Goal: Task Accomplishment & Management: Manage account settings

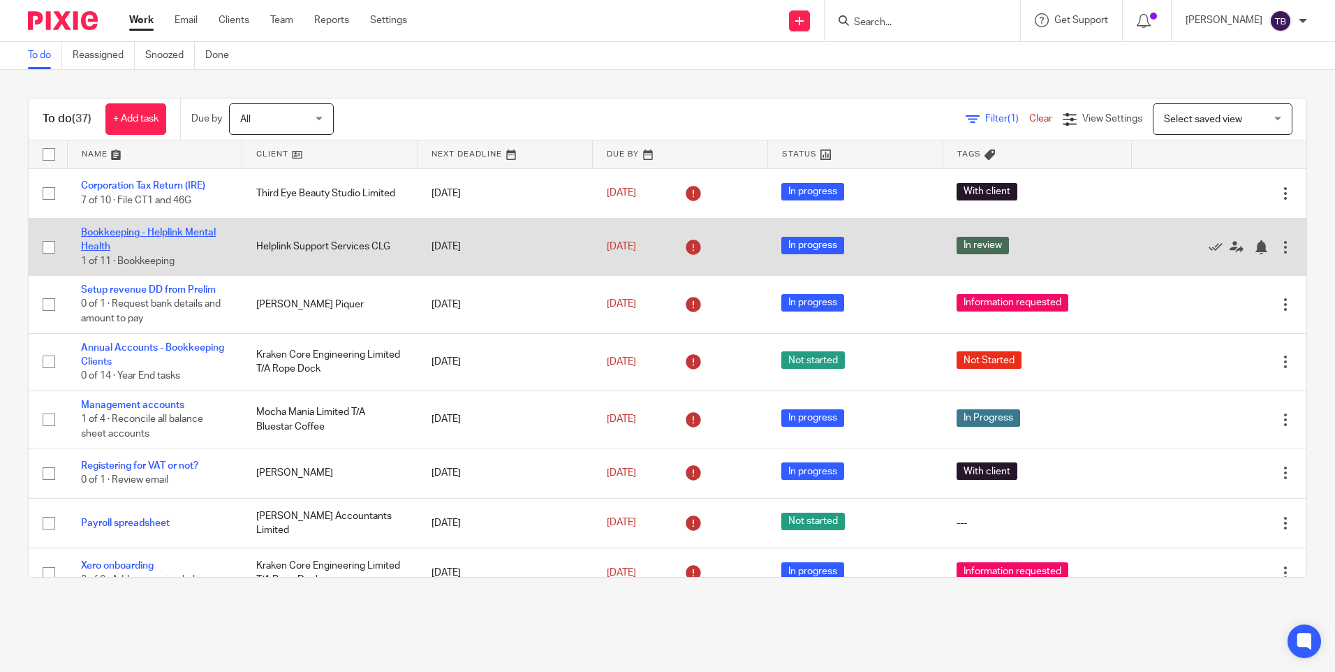
click at [169, 232] on link "Bookkeeping - Helplink Mental Health" at bounding box center [148, 240] width 135 height 24
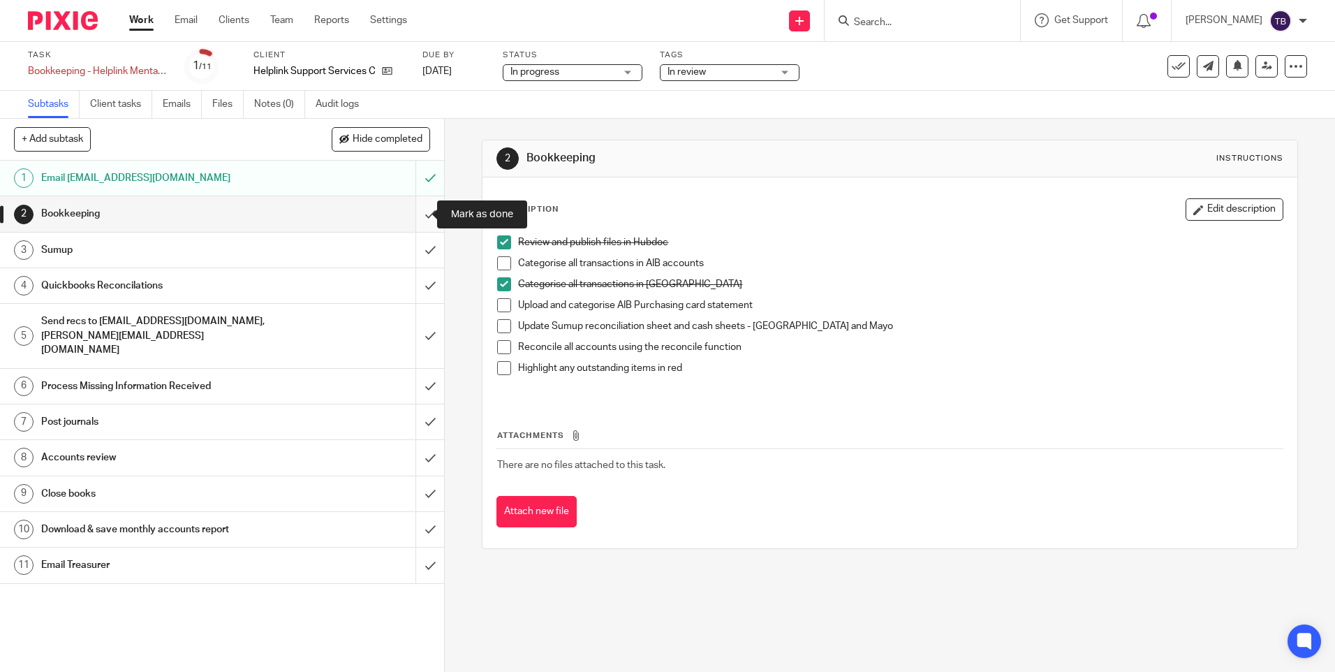
click at [417, 207] on input "submit" at bounding box center [222, 213] width 444 height 35
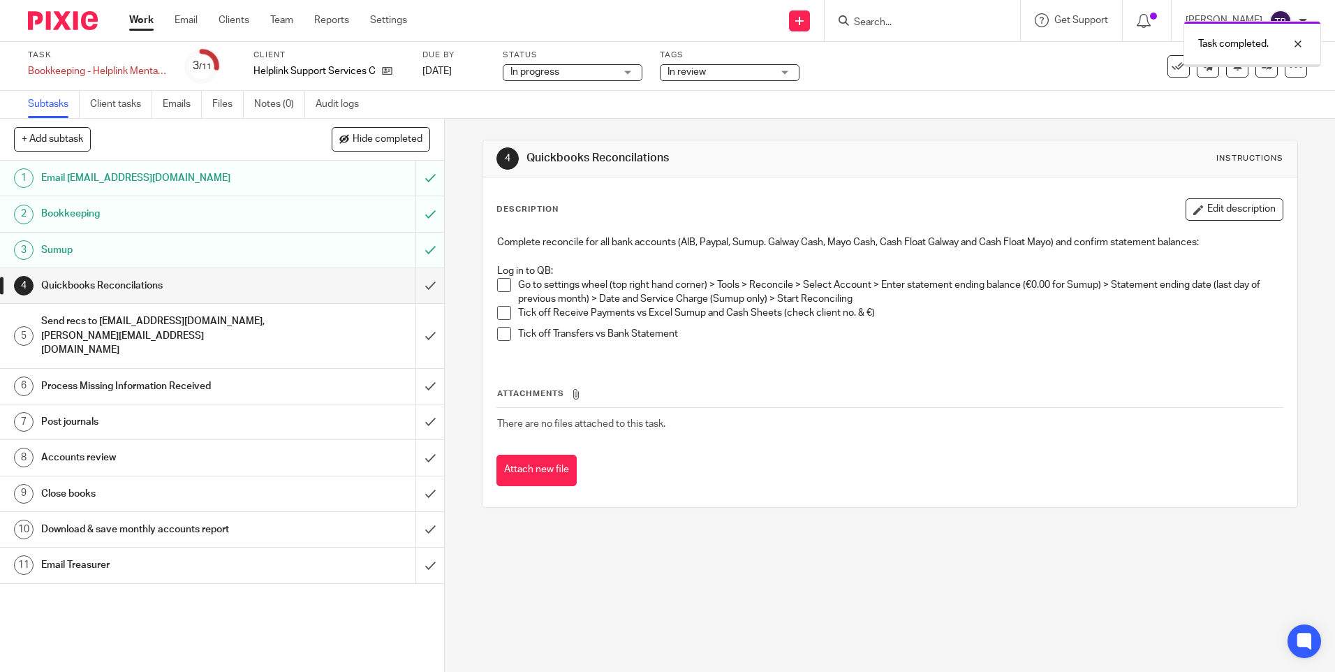
click at [413, 288] on input "submit" at bounding box center [222, 285] width 444 height 35
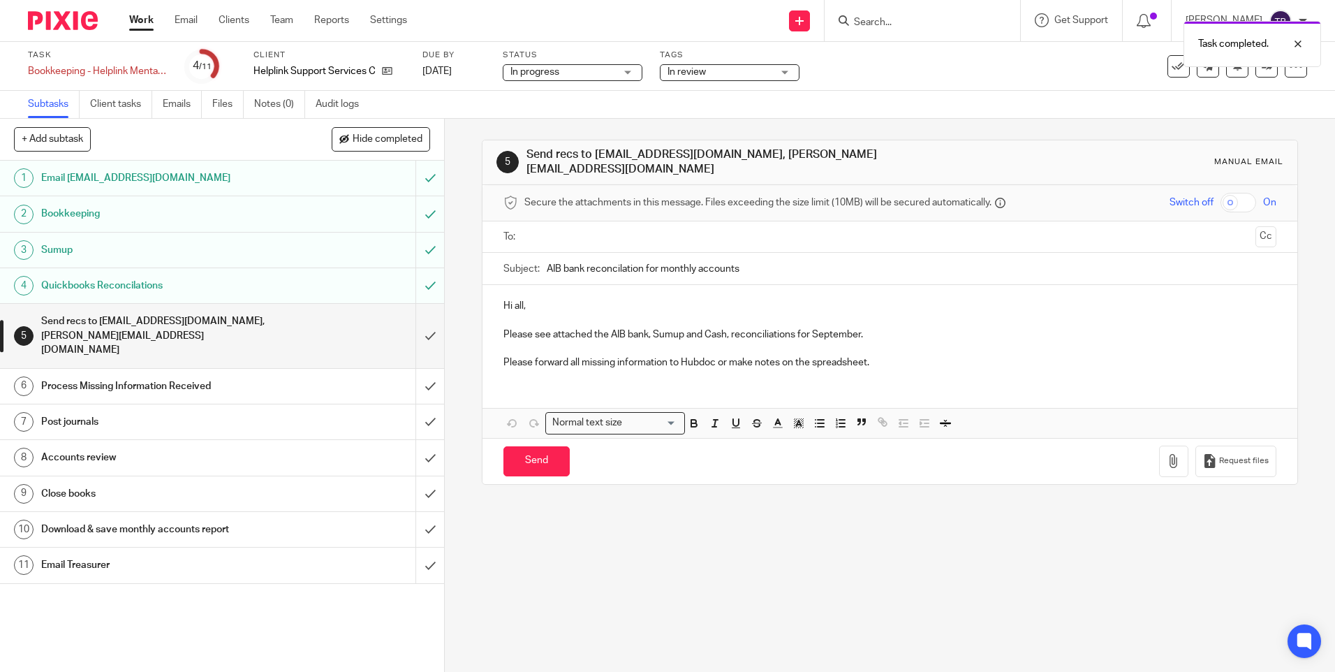
click at [416, 327] on input "submit" at bounding box center [222, 336] width 444 height 64
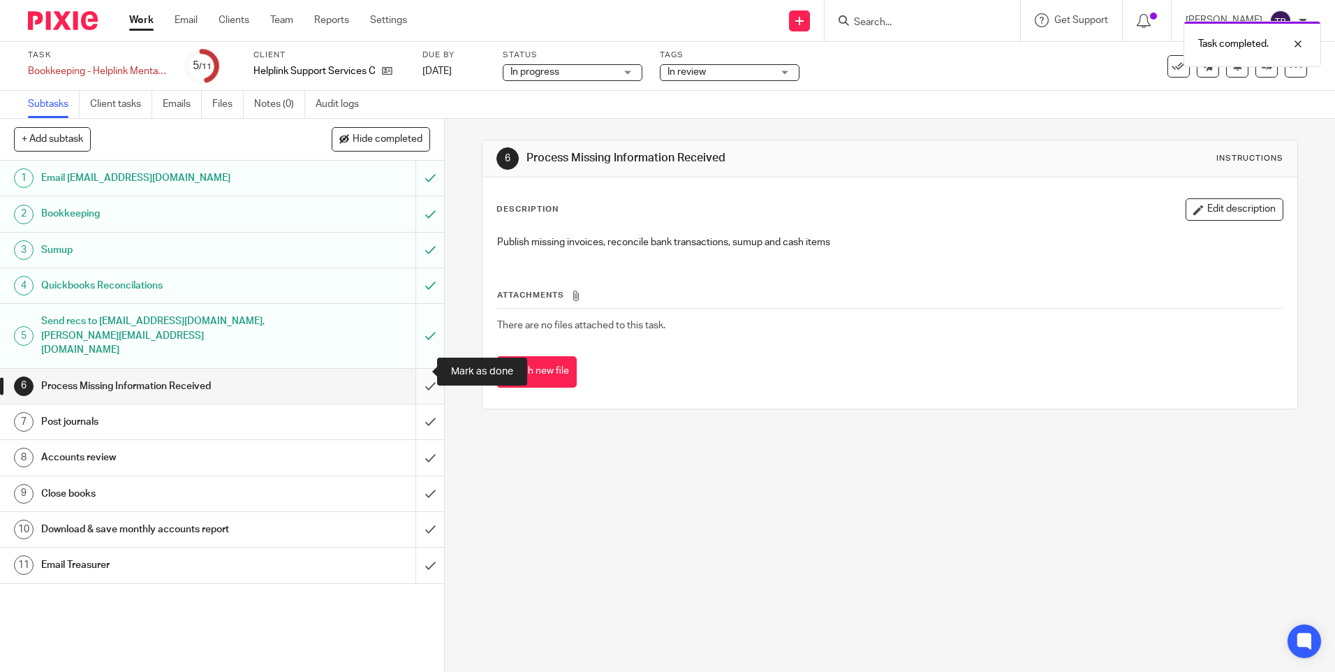
click at [413, 371] on input "submit" at bounding box center [222, 386] width 444 height 35
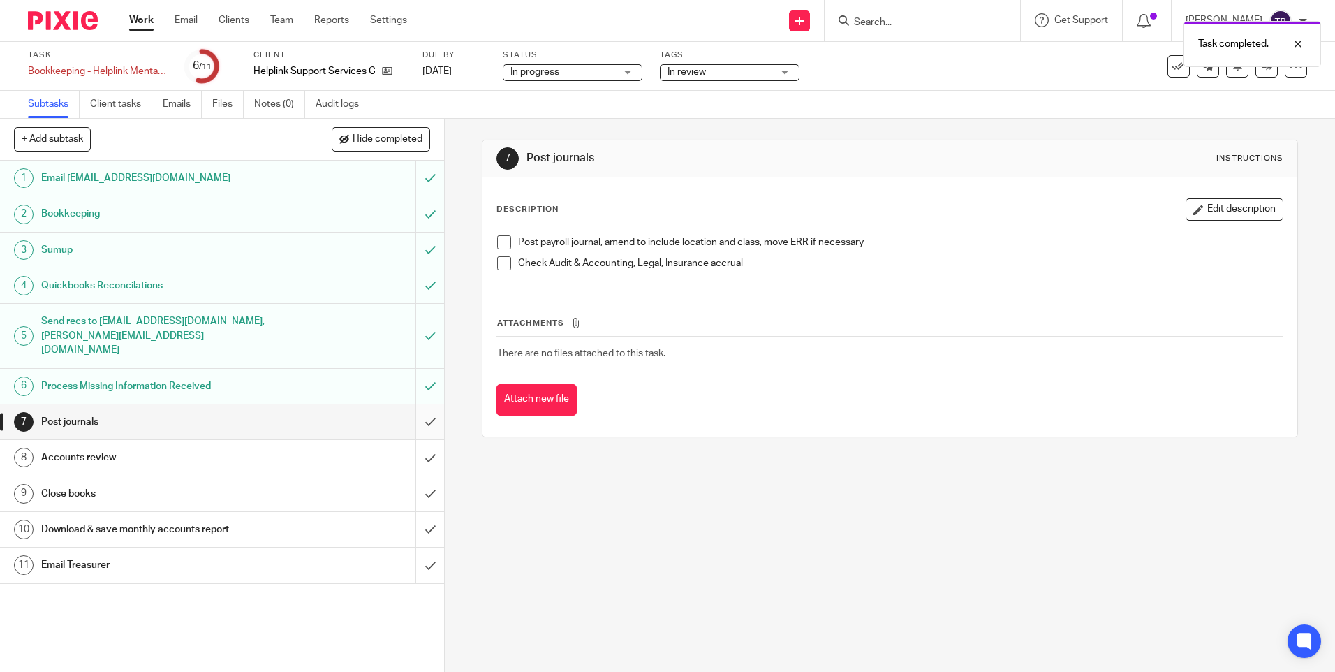
click at [415, 408] on input "submit" at bounding box center [222, 421] width 444 height 35
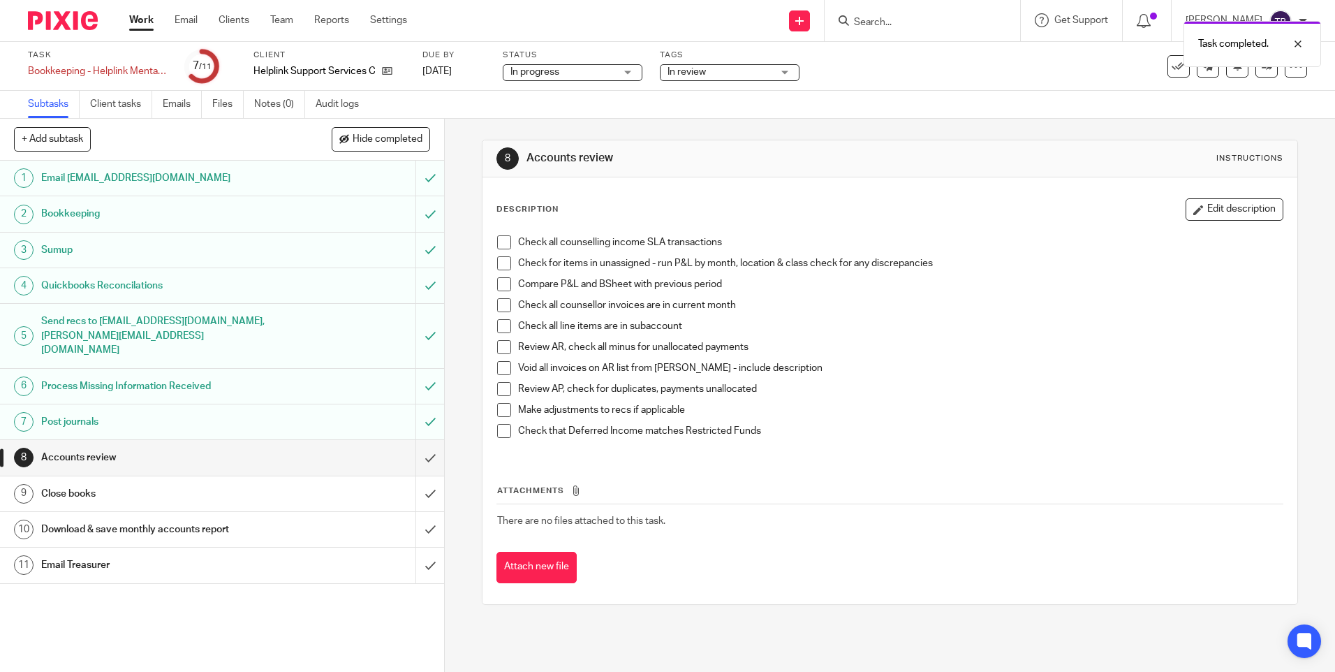
click at [415, 443] on input "submit" at bounding box center [222, 457] width 444 height 35
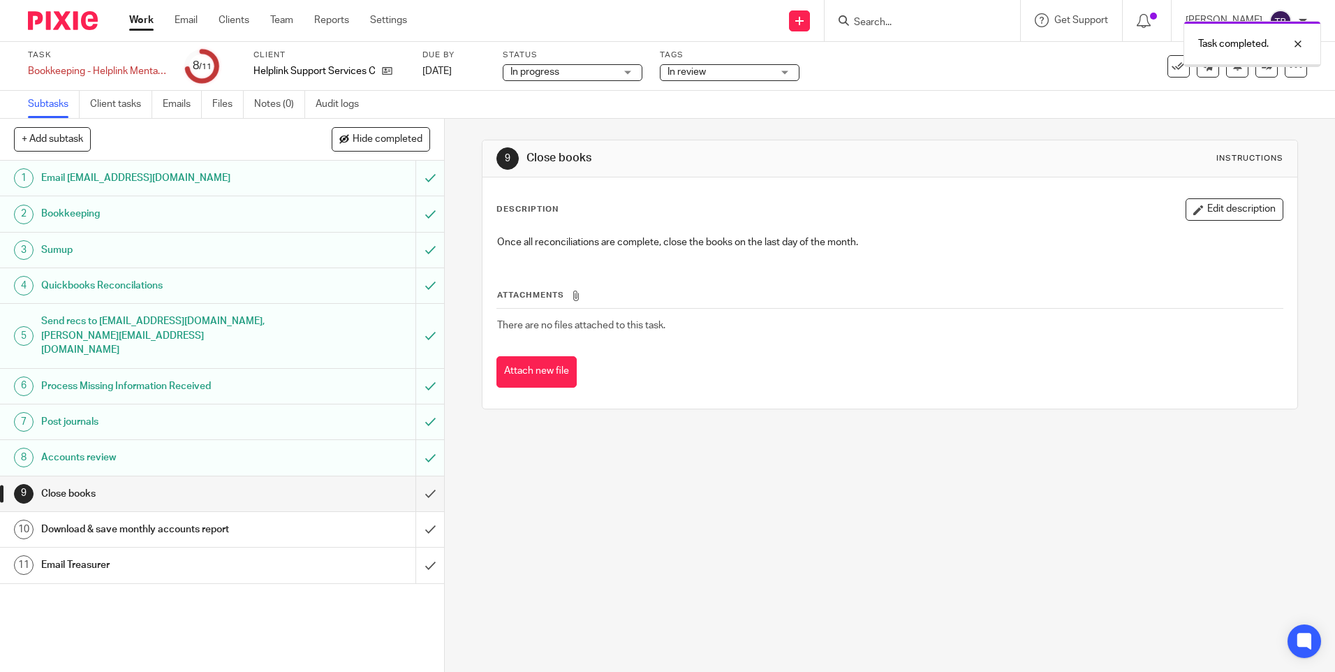
click at [415, 482] on input "submit" at bounding box center [222, 493] width 444 height 35
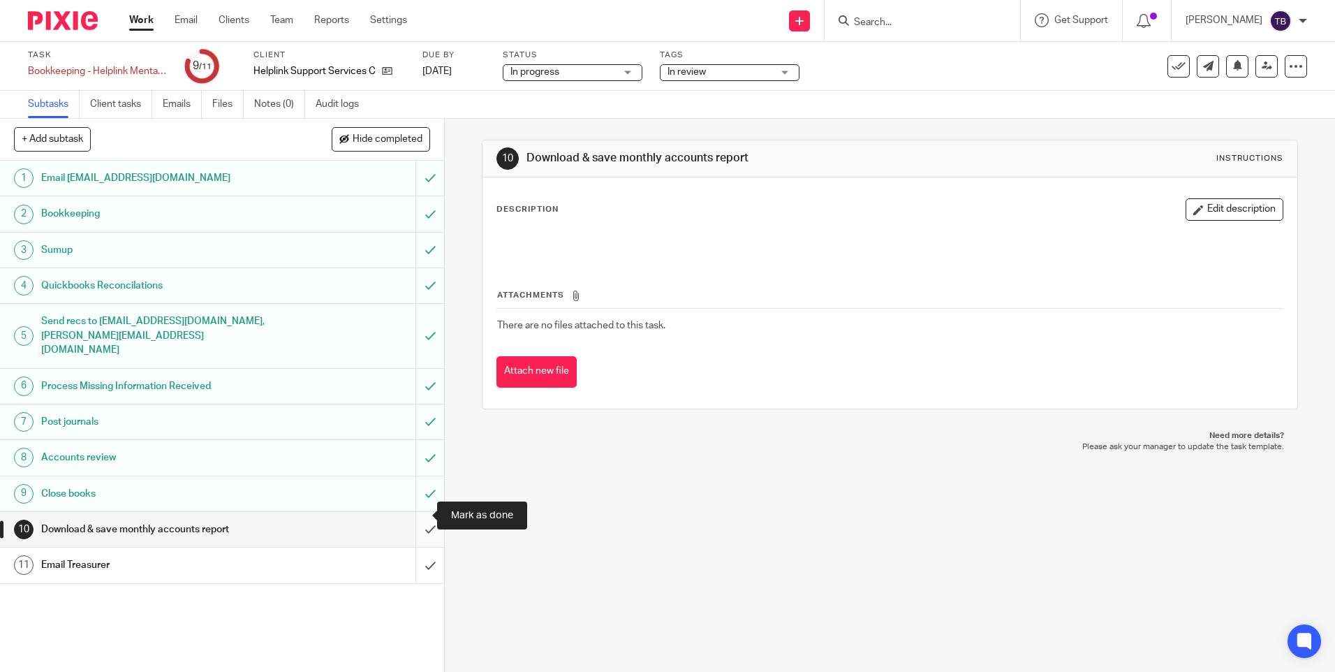
click at [413, 519] on input "submit" at bounding box center [222, 529] width 444 height 35
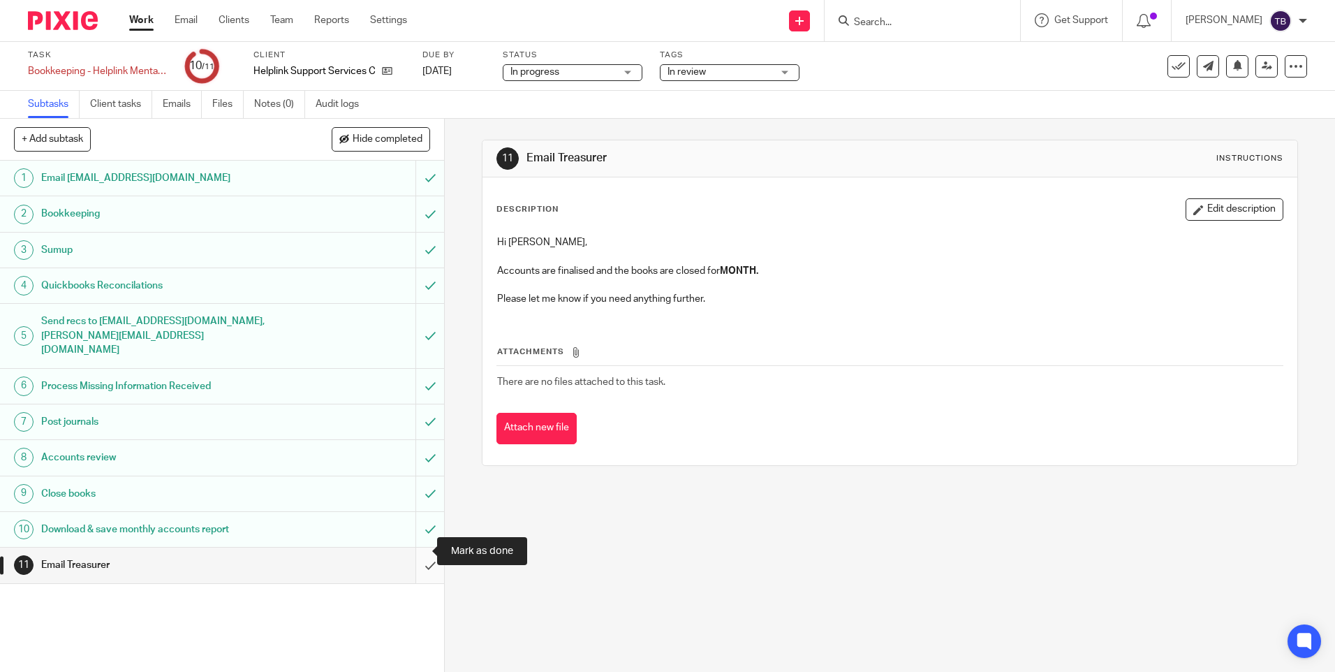
click at [414, 548] on input "submit" at bounding box center [222, 564] width 444 height 35
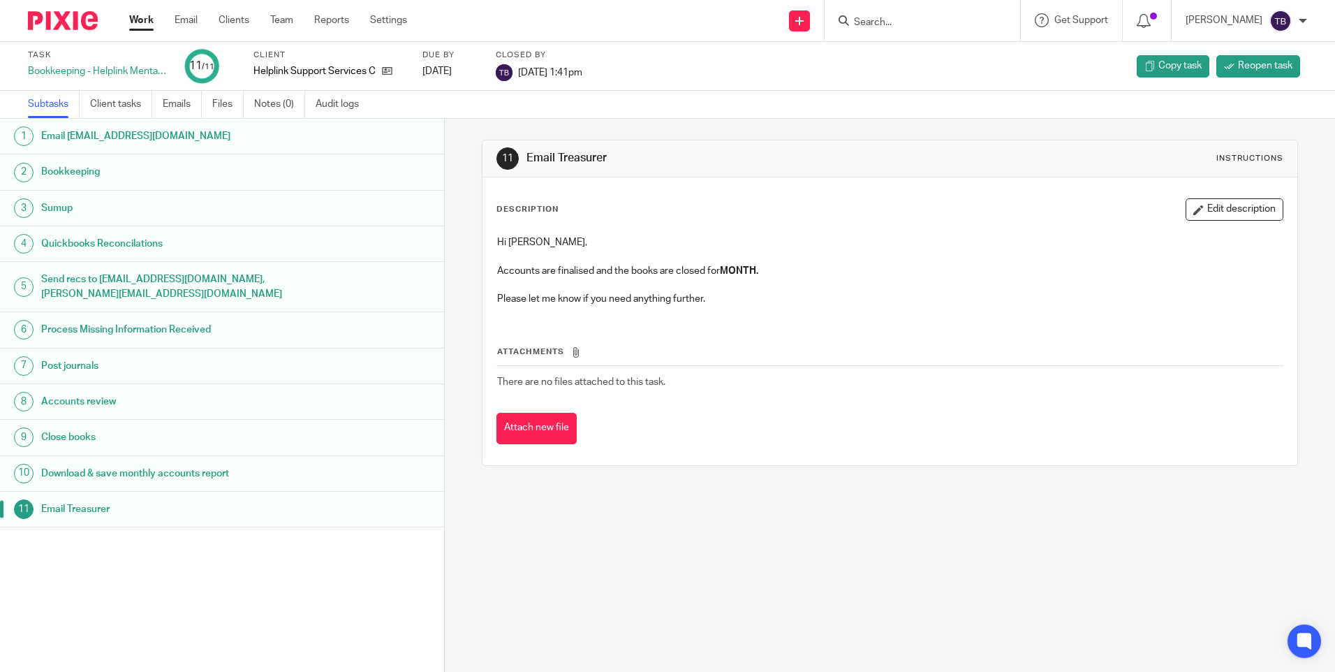
click at [139, 16] on link "Work" at bounding box center [141, 20] width 24 height 14
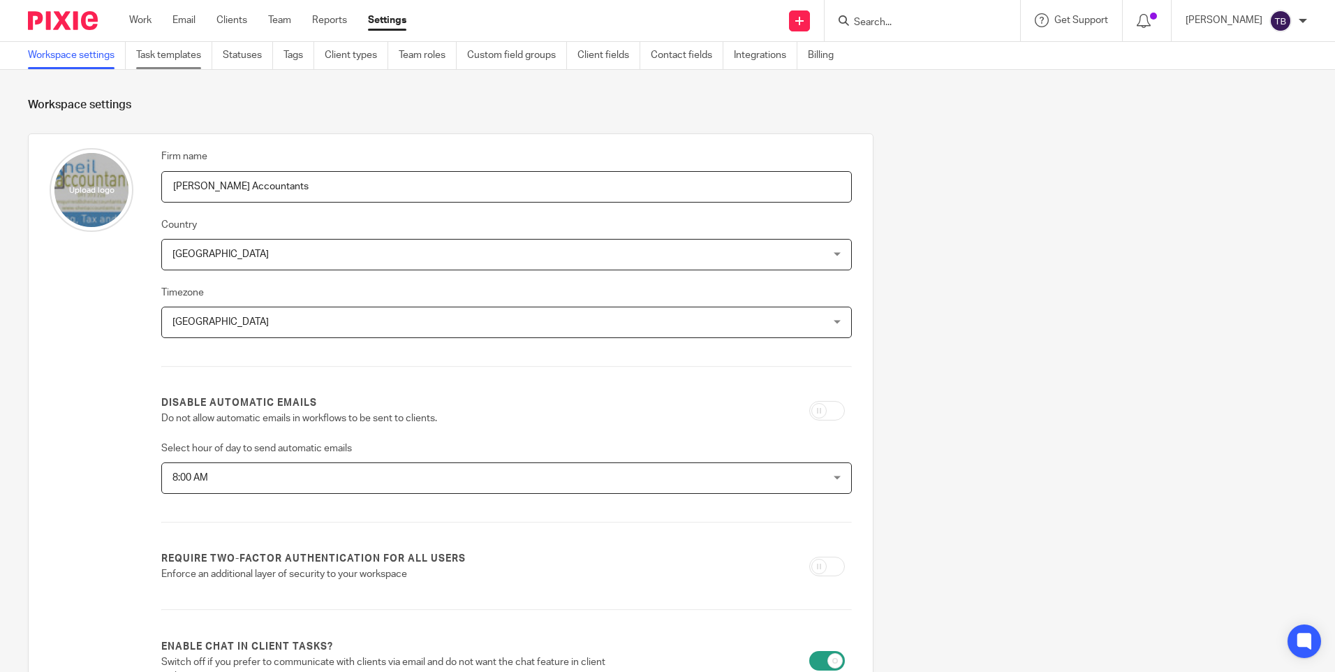
click at [172, 59] on link "Task templates" at bounding box center [174, 55] width 76 height 27
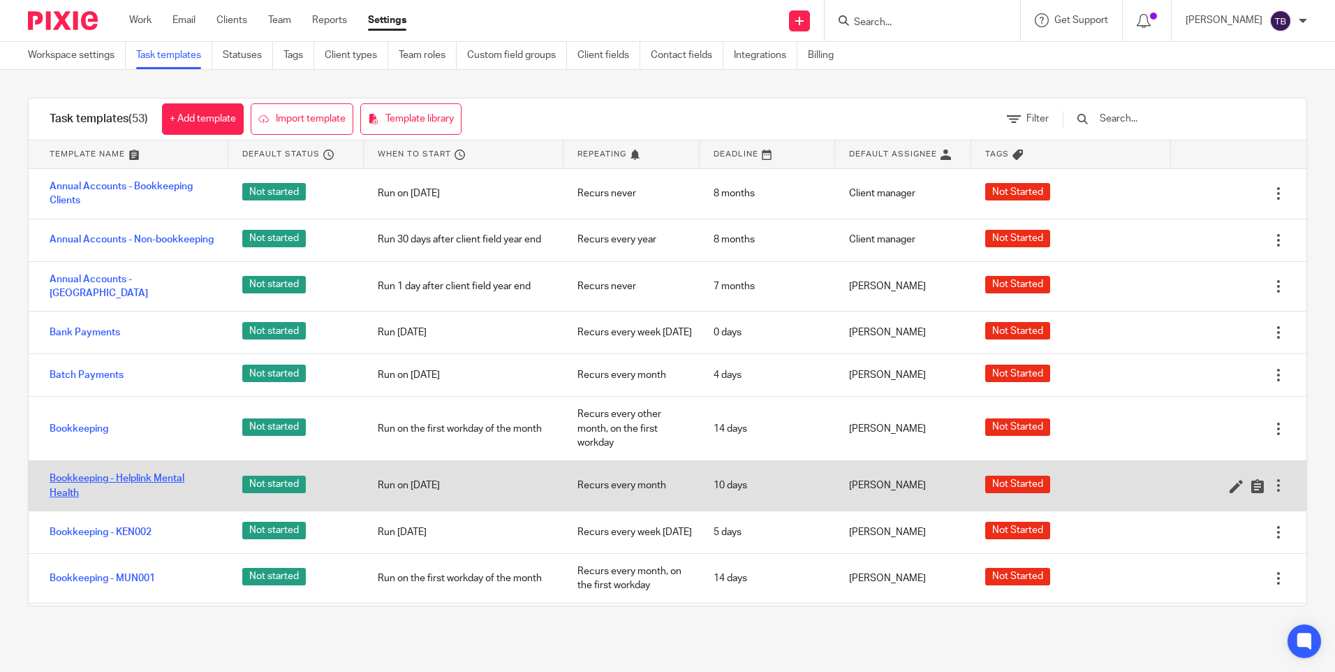
click at [85, 489] on link "Bookkeeping - Helplink Mental Health" at bounding box center [132, 485] width 165 height 29
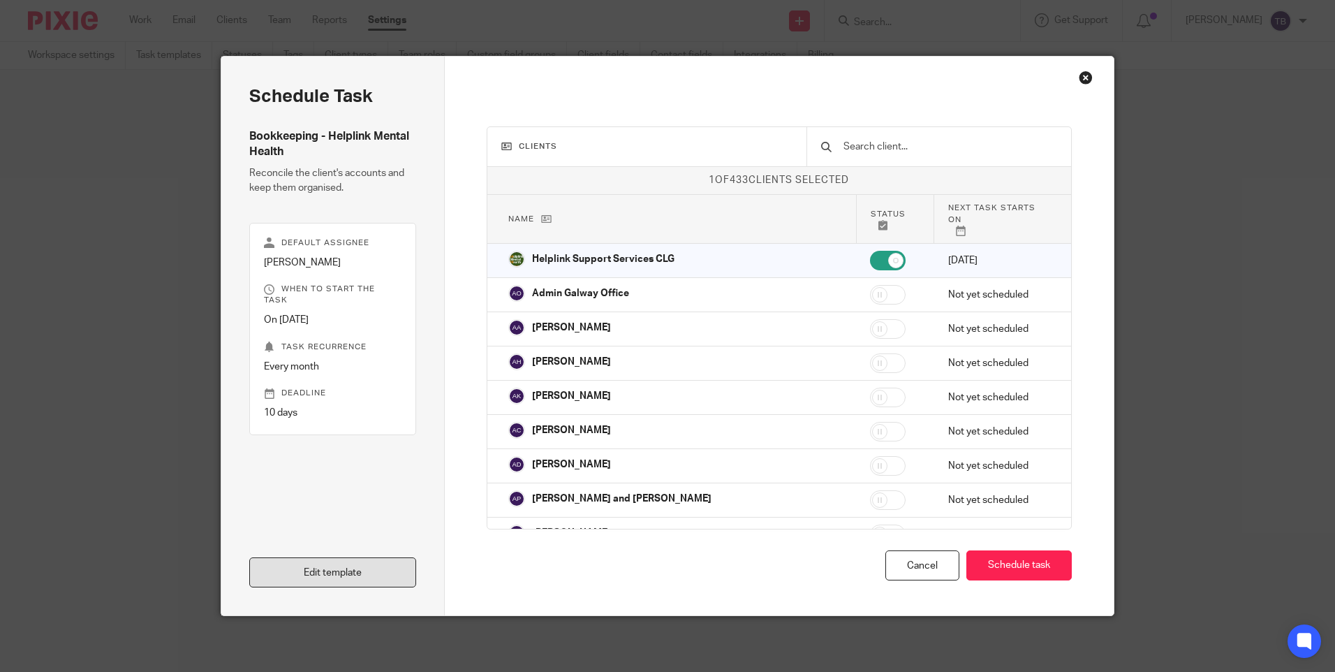
click at [326, 568] on link "Edit template" at bounding box center [332, 572] width 167 height 30
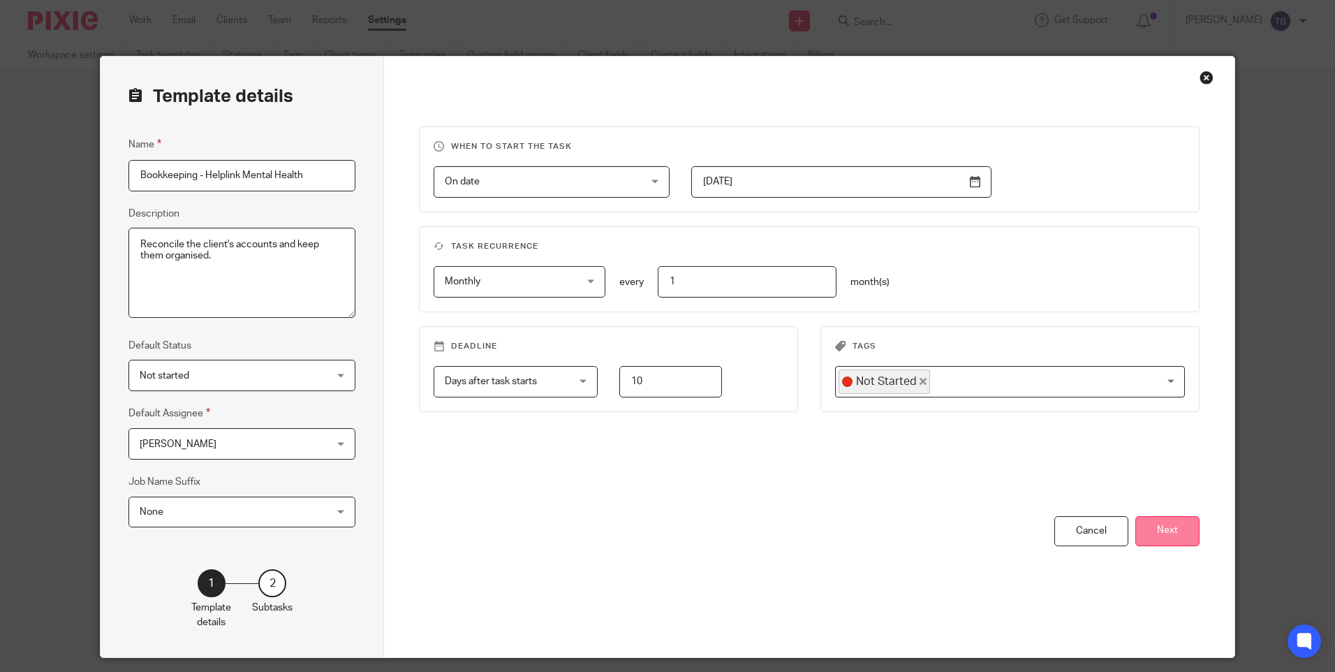
click at [1160, 529] on button "Next" at bounding box center [1167, 531] width 64 height 30
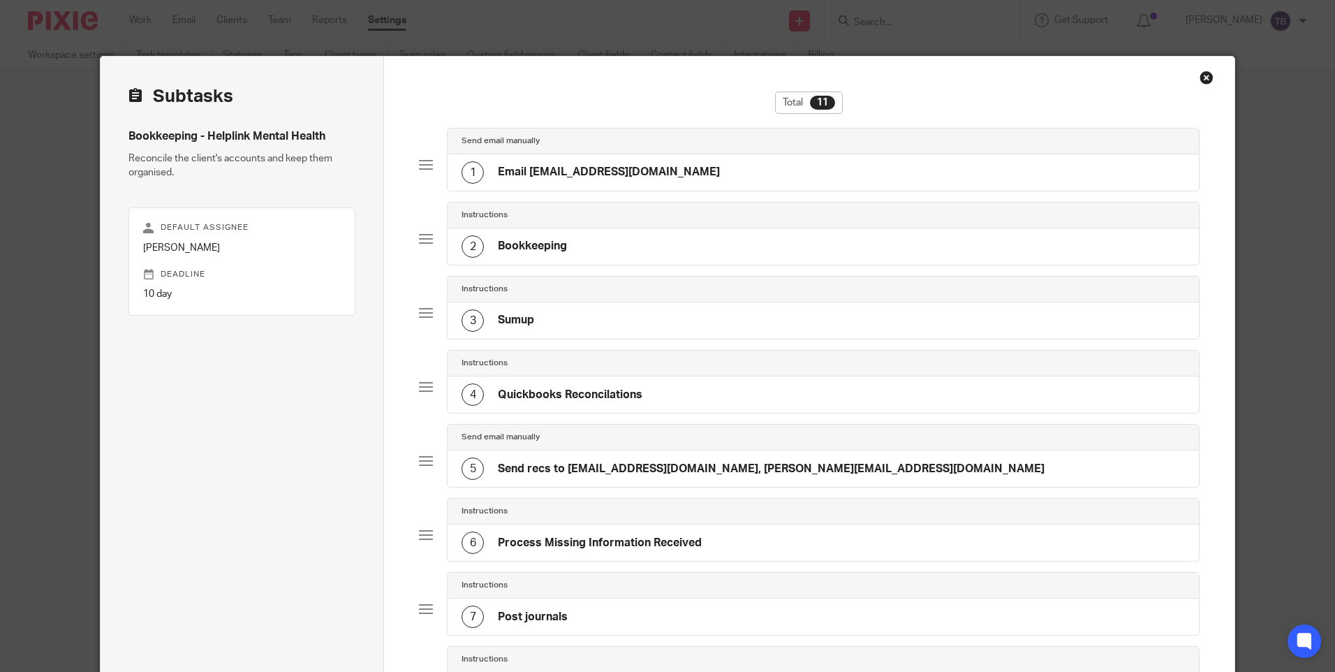
click at [680, 170] on div "1 Email helplinksupport@helplink.ie" at bounding box center [823, 172] width 750 height 36
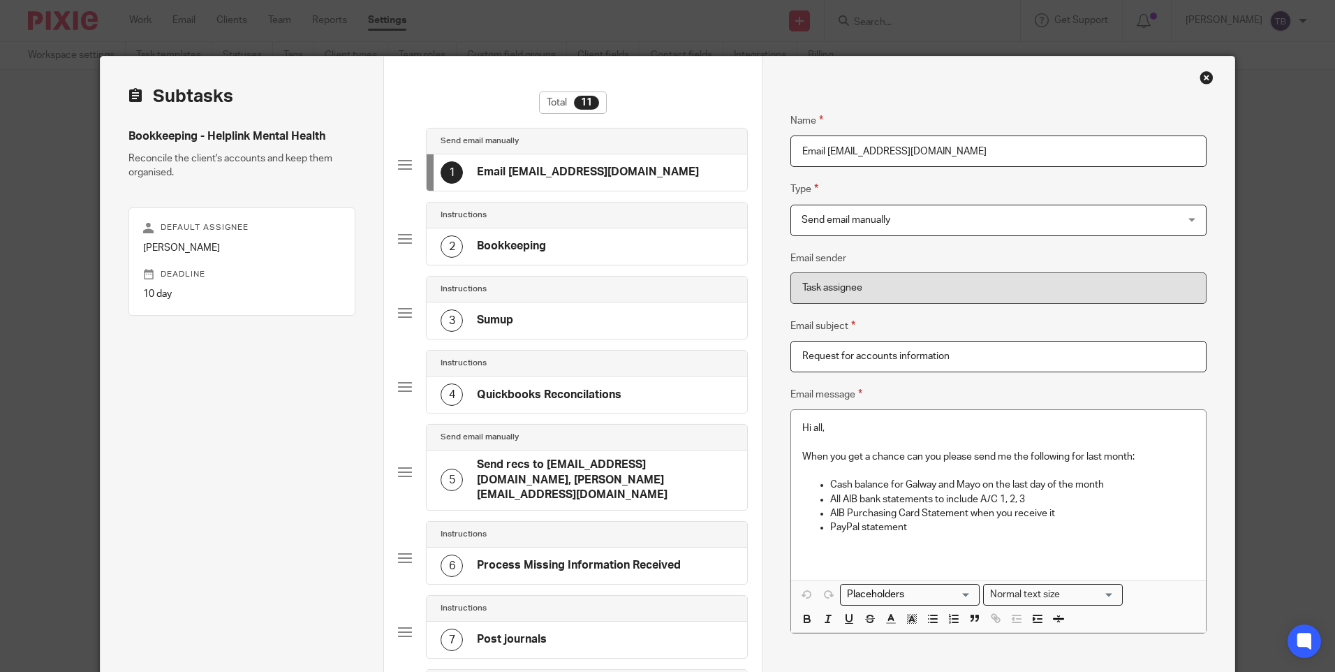
click at [660, 246] on div "2 Bookkeeping" at bounding box center [587, 246] width 320 height 36
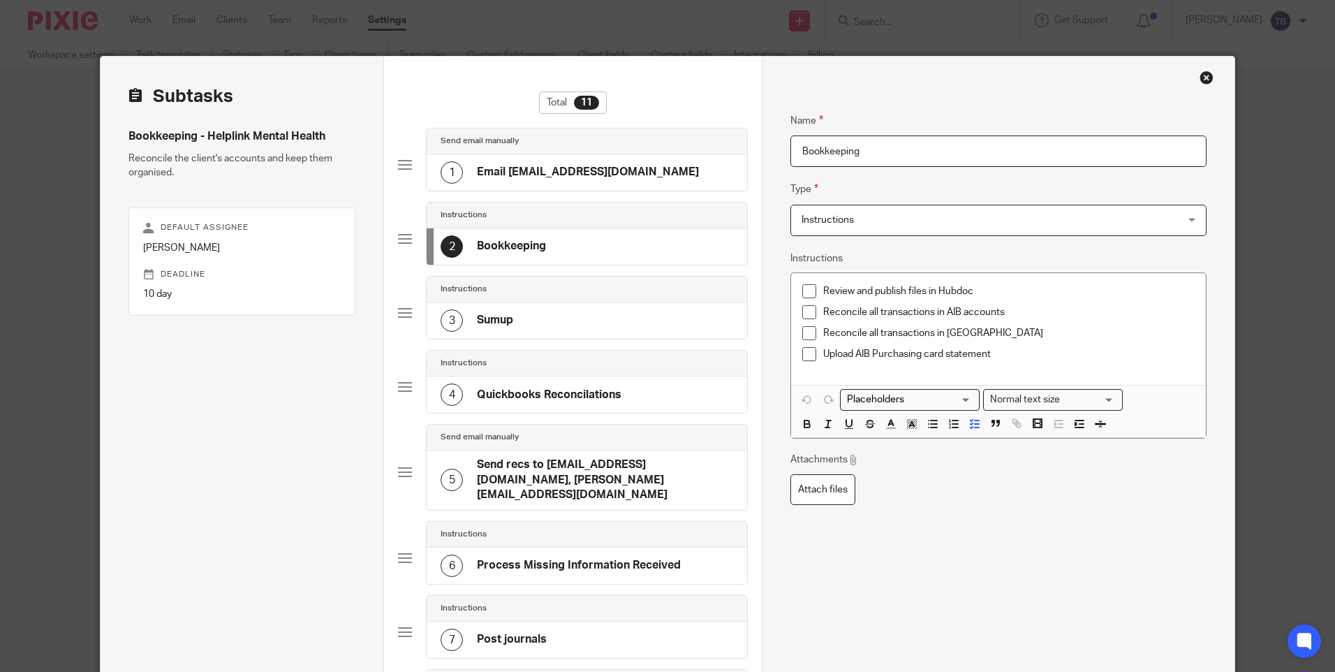
click at [841, 310] on p "Reconcile all transactions in AIB accounts" at bounding box center [1008, 312] width 371 height 14
click at [833, 332] on p "Reconcile all transactions in Paypal" at bounding box center [1008, 333] width 371 height 14
click at [1025, 333] on p "Categorise all transactions in Paypal" at bounding box center [1008, 333] width 371 height 14
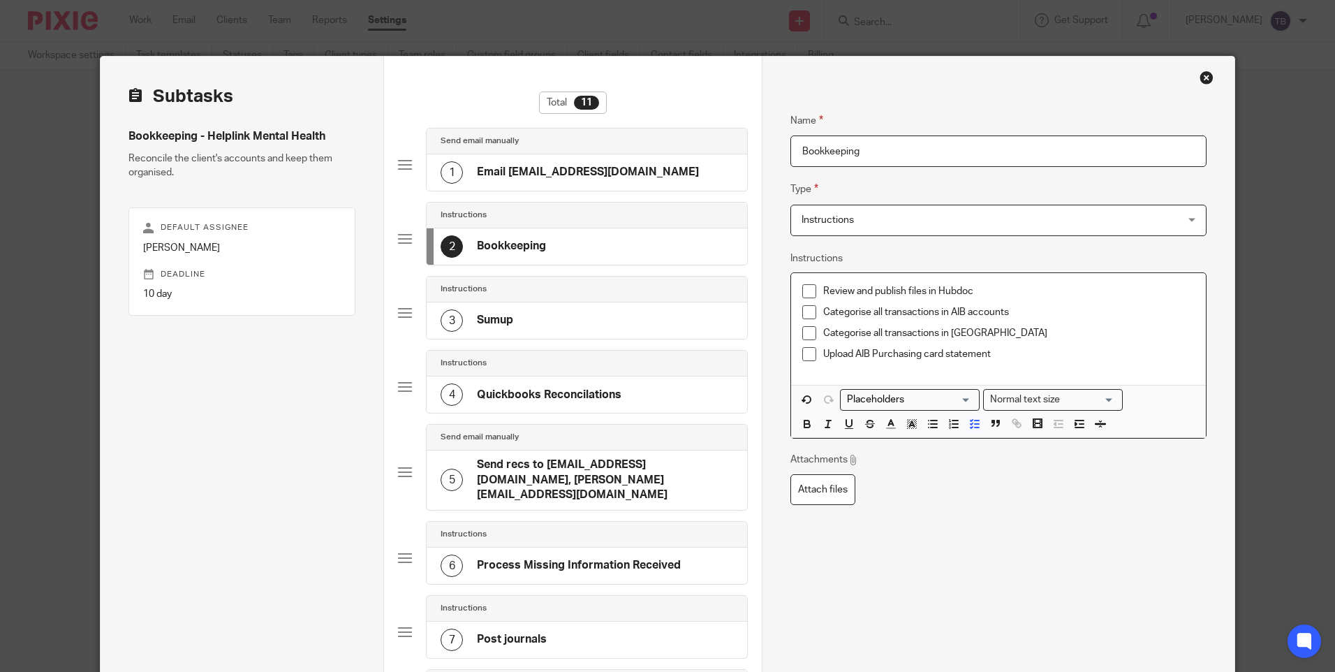
click at [1033, 358] on p "Upload AIB Purchasing card statement" at bounding box center [1008, 354] width 371 height 14
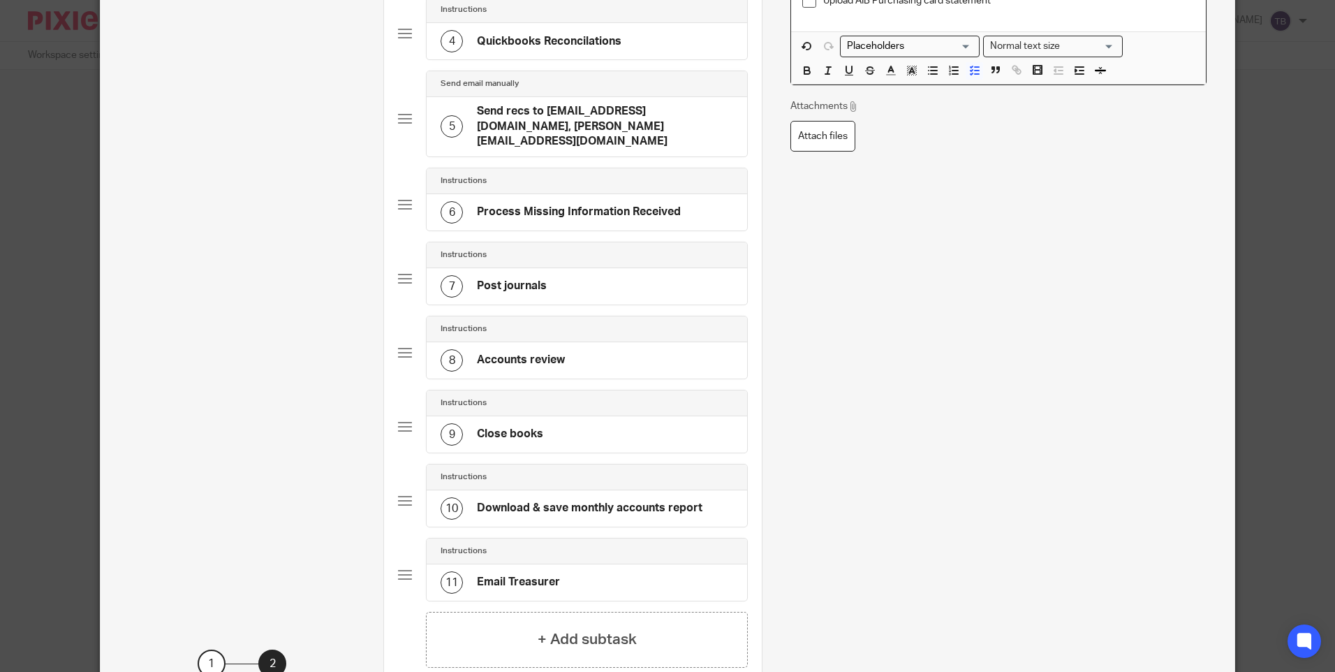
scroll to position [419, 0]
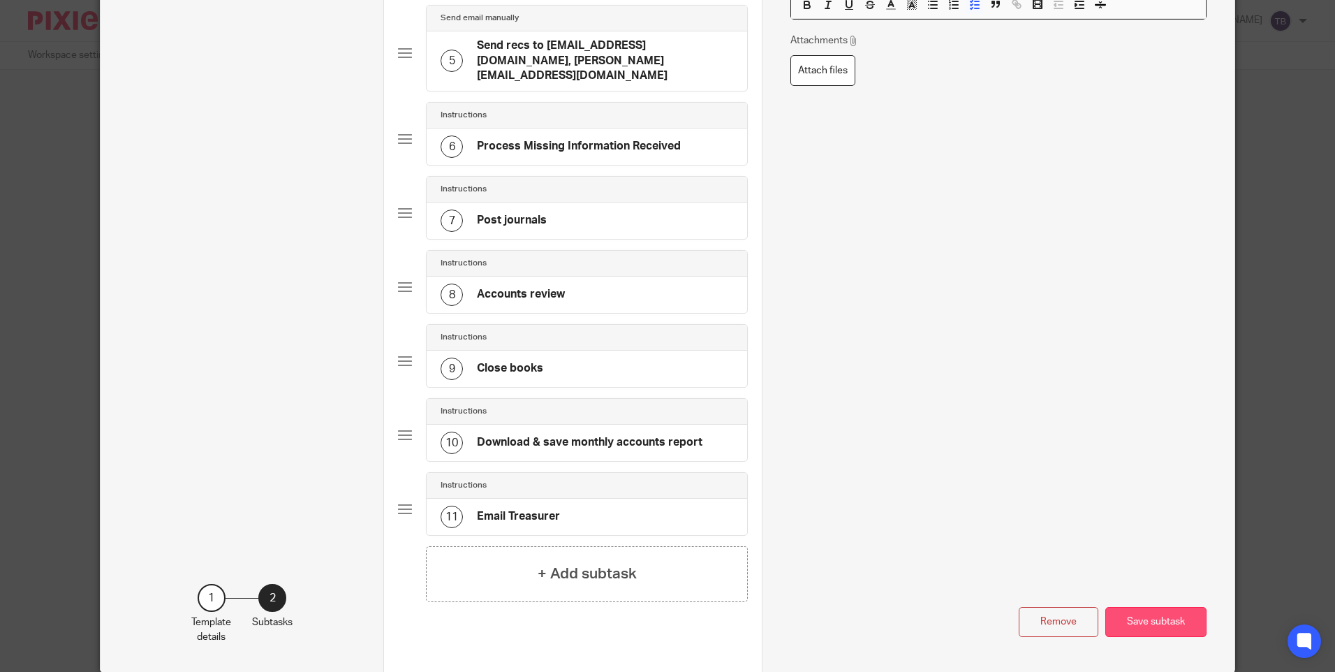
click at [1160, 607] on button "Save subtask" at bounding box center [1155, 622] width 101 height 30
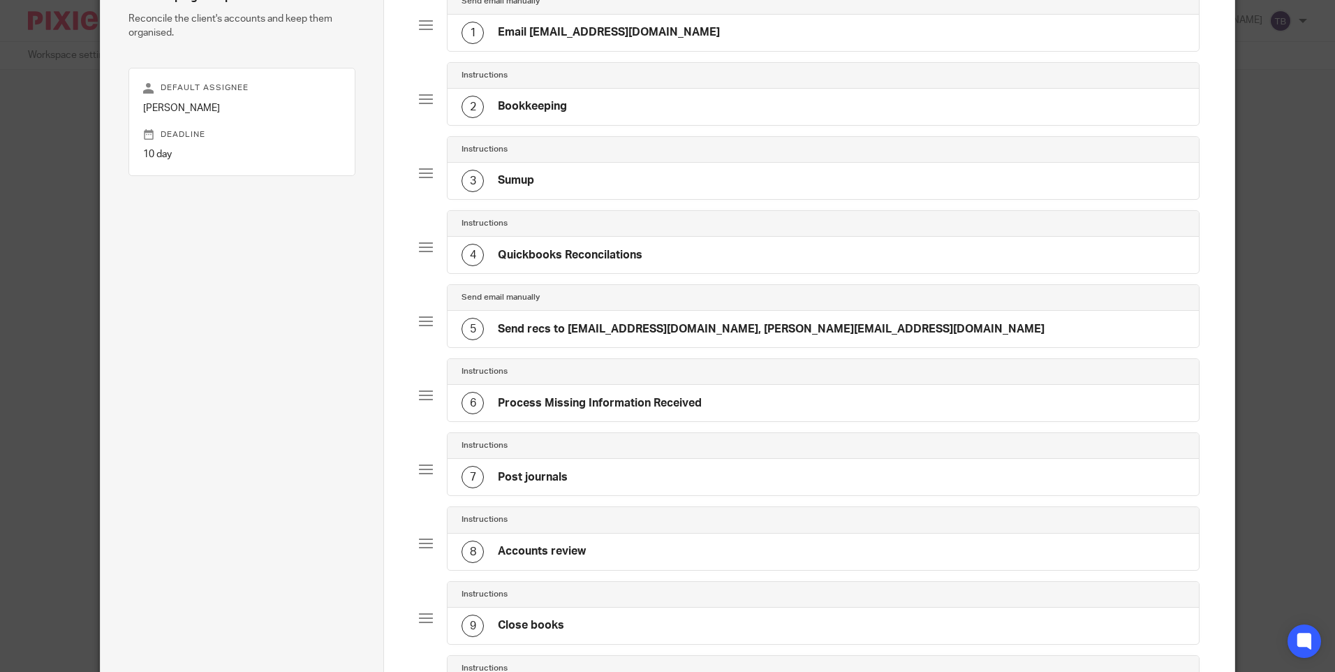
click at [602, 157] on div "Instructions" at bounding box center [823, 150] width 750 height 26
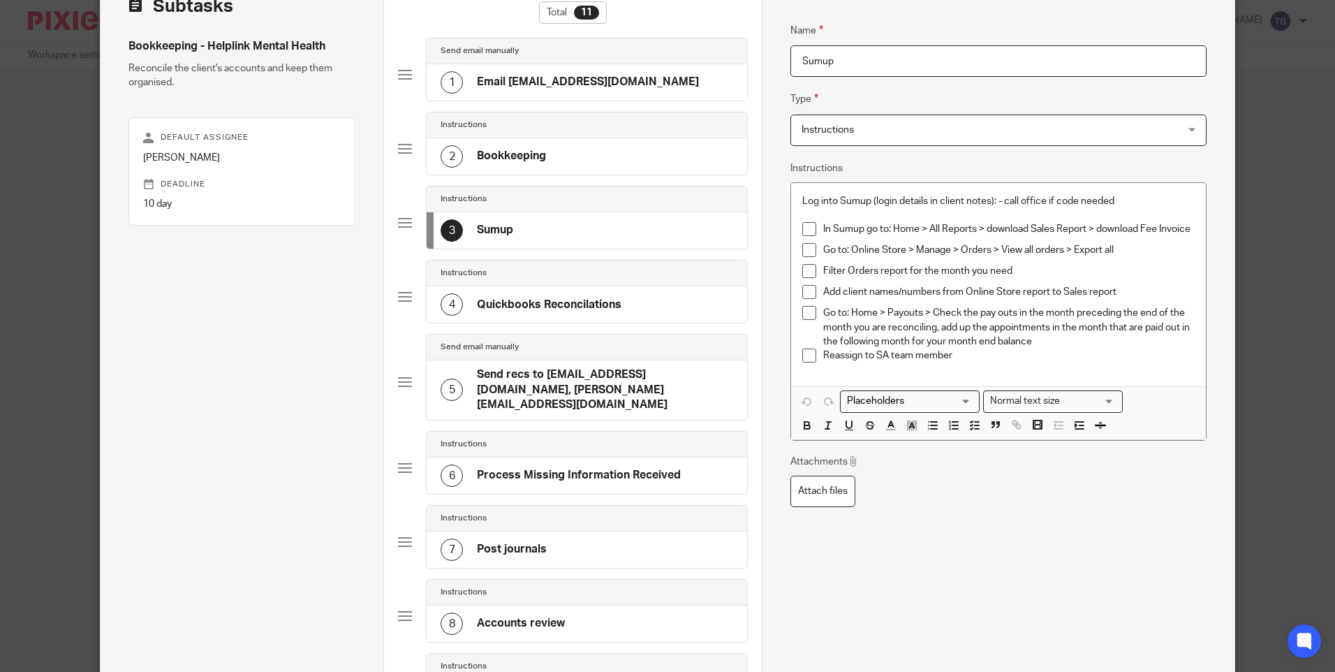
scroll to position [66, 0]
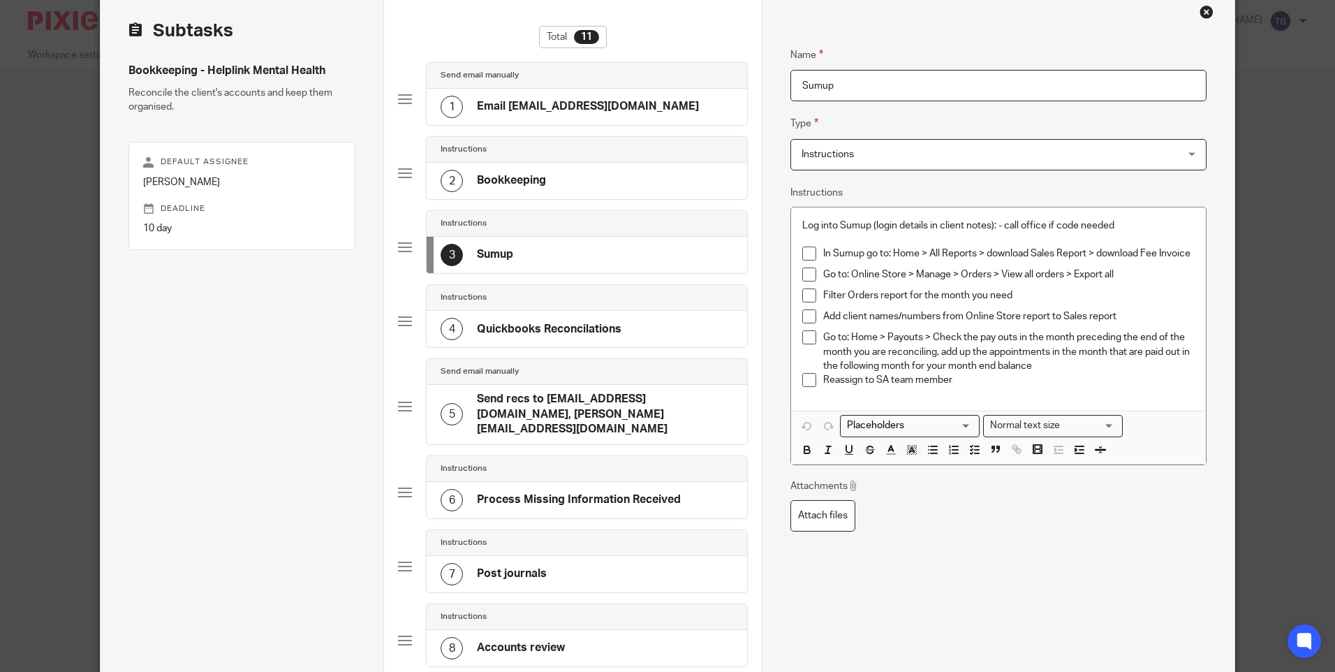
click at [542, 327] on h4 "Quickbooks Reconcilations" at bounding box center [549, 329] width 145 height 15
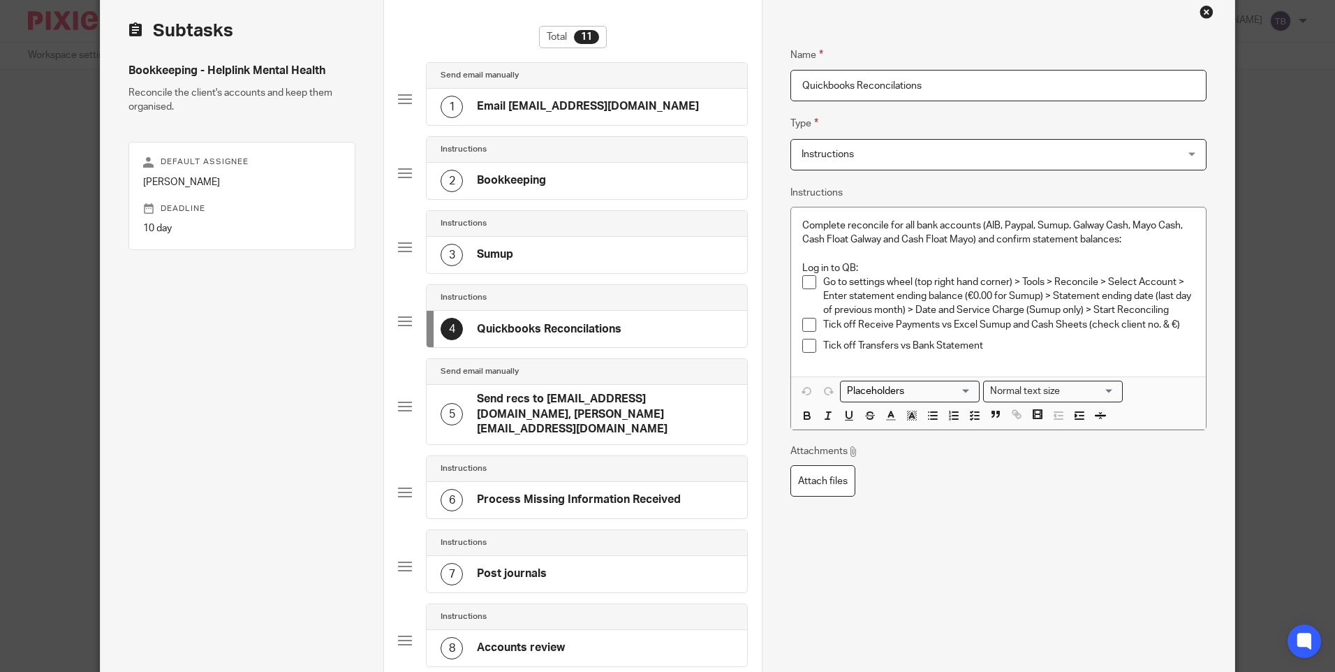
click at [1000, 225] on p "Complete reconcile for all bank accounts (AIB, Paypal, Sumup. Galway Cash, Mayo…" at bounding box center [998, 233] width 392 height 29
click at [826, 224] on p "Complete reconcile for all bank accounts (AIB Current, Paypal, Sumup. Galway Ca…" at bounding box center [998, 233] width 392 height 29
click at [993, 222] on p "Reconcile for all bank accounts (AIB Current, Paypal, Sumup. Galway Cash, Mayo …" at bounding box center [998, 233] width 392 height 29
click at [988, 224] on p "Reconcile for all bank accounts (AIB Current, Paypal, Sumup. Galway Cash, Mayo …" at bounding box center [998, 233] width 392 height 29
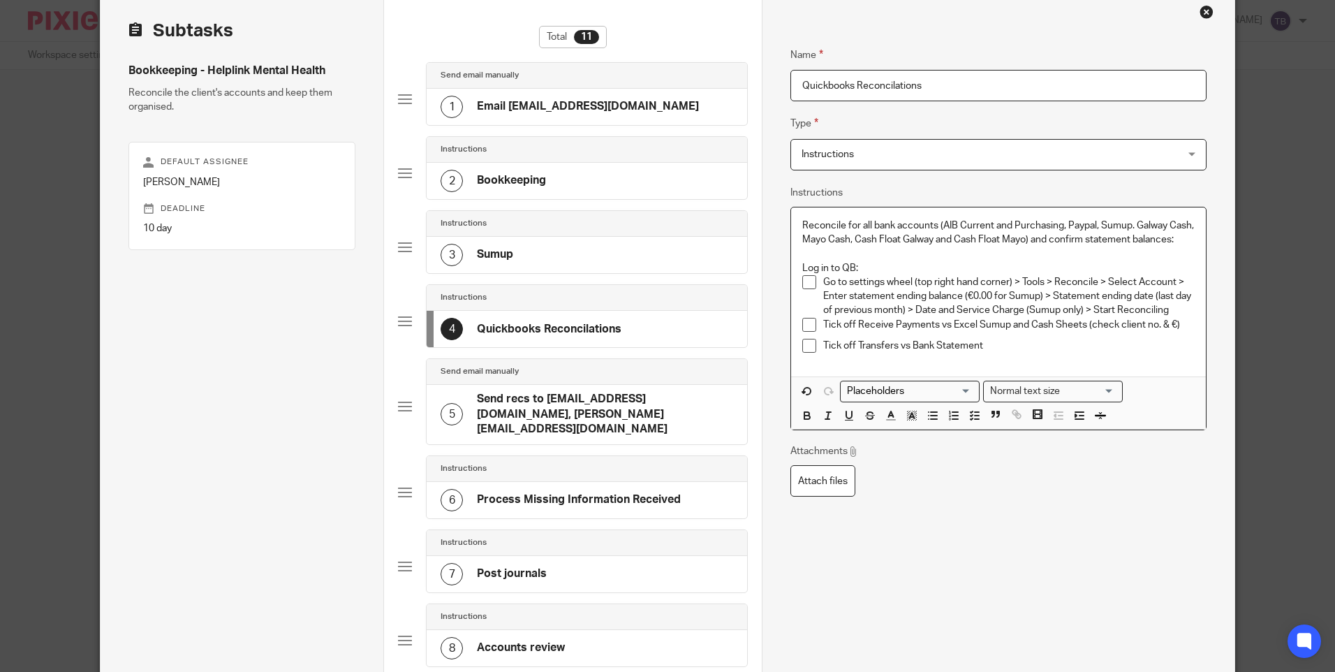
click at [1042, 353] on p "Tick off Transfers vs Bank Statement" at bounding box center [1008, 346] width 371 height 14
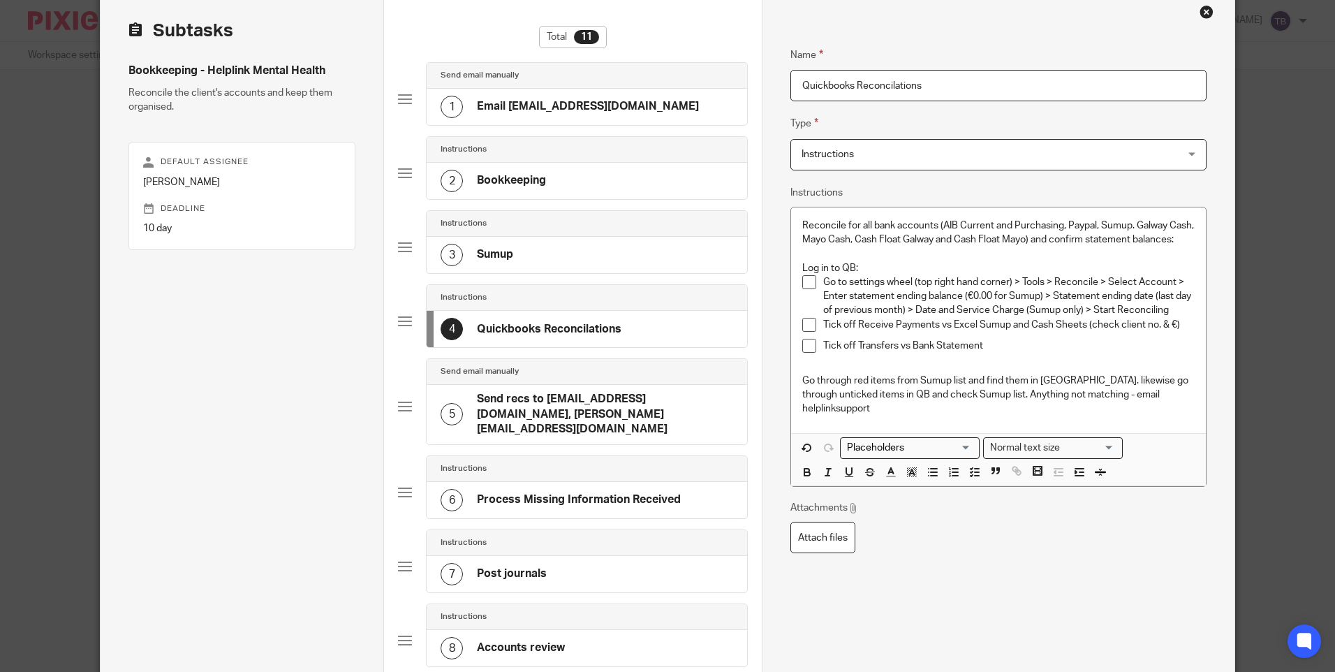
click at [1065, 521] on div "Name Quickbooks Reconcilations Type Instructions Instructions Instructions Docu…" at bounding box center [997, 398] width 415 height 745
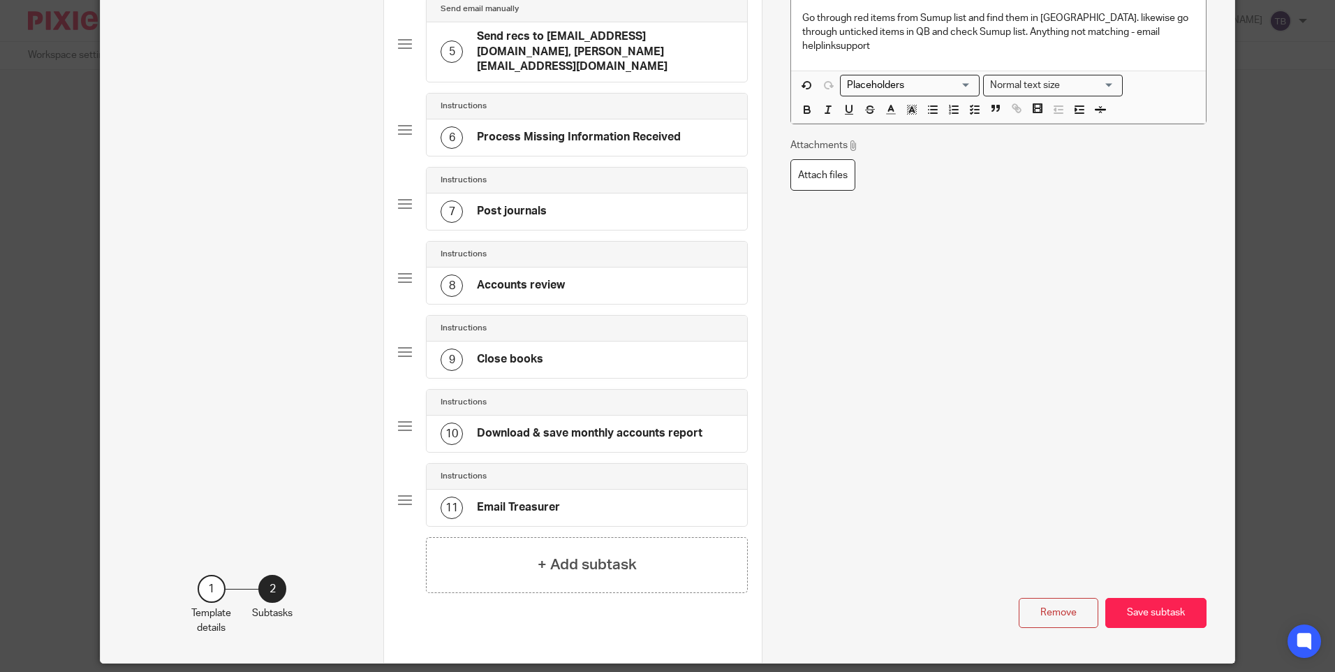
scroll to position [461, 0]
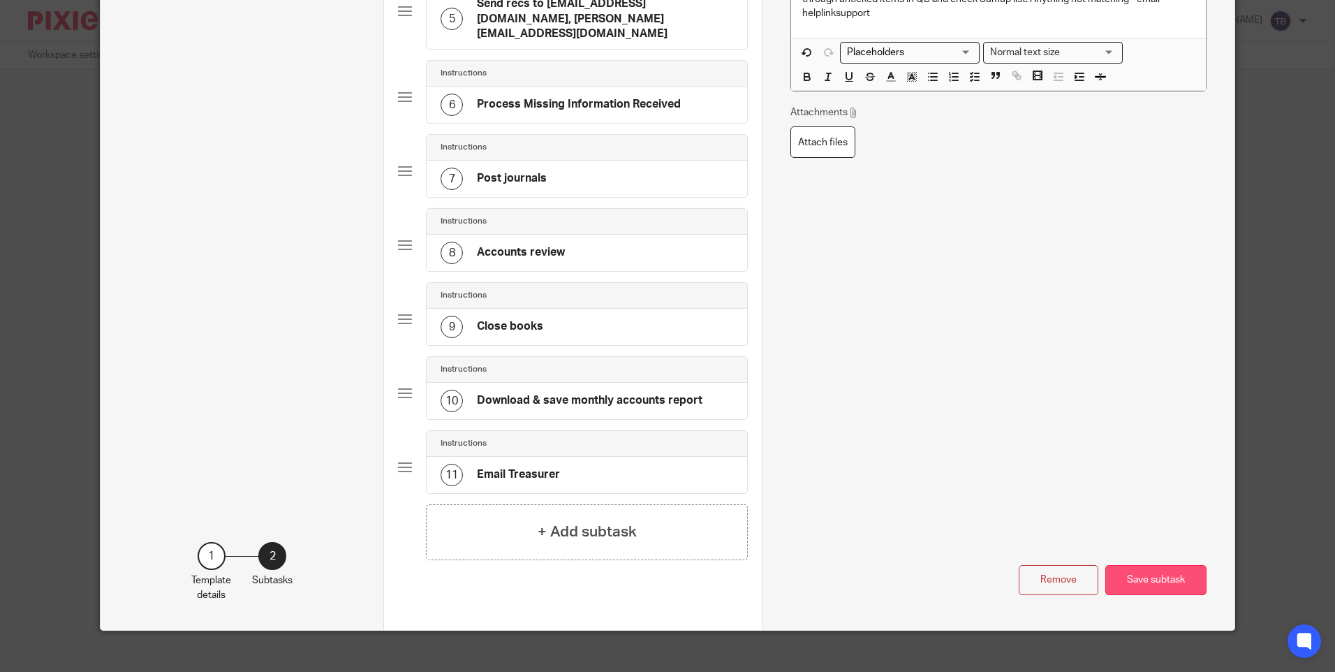
click at [1137, 565] on button "Save subtask" at bounding box center [1155, 580] width 101 height 30
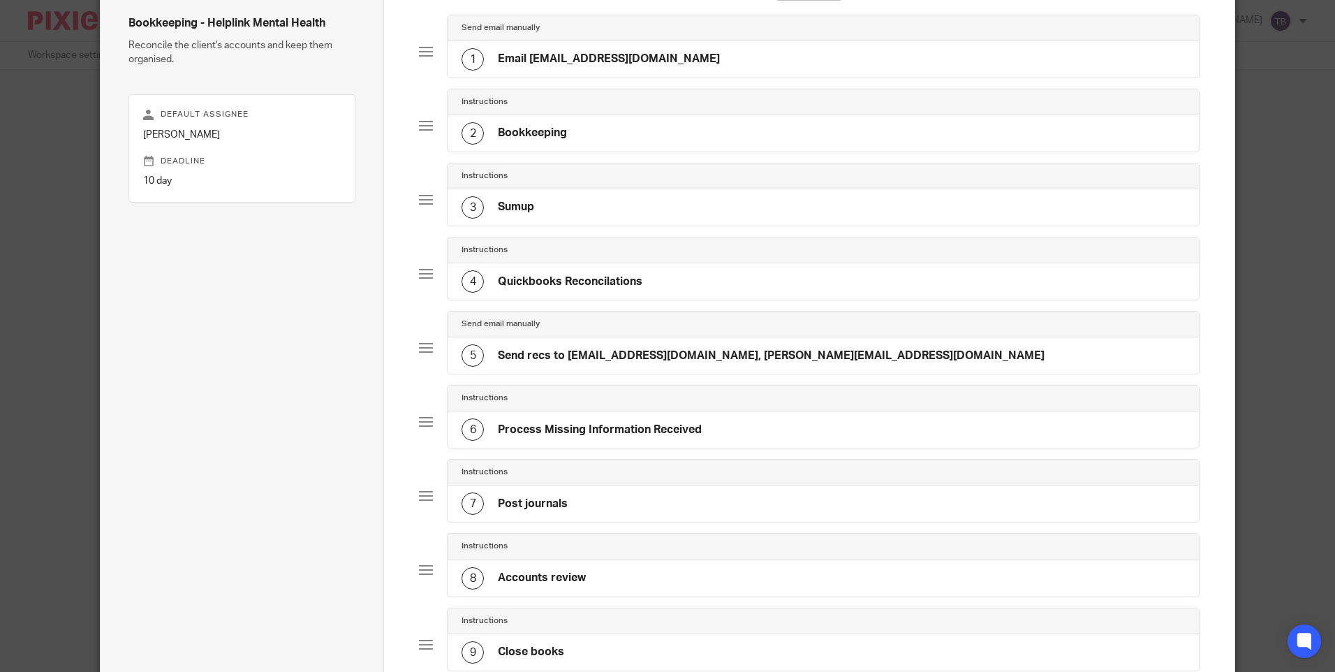
scroll to position [112, 0]
click at [631, 431] on h4 "Process Missing Information Received" at bounding box center [600, 431] width 204 height 15
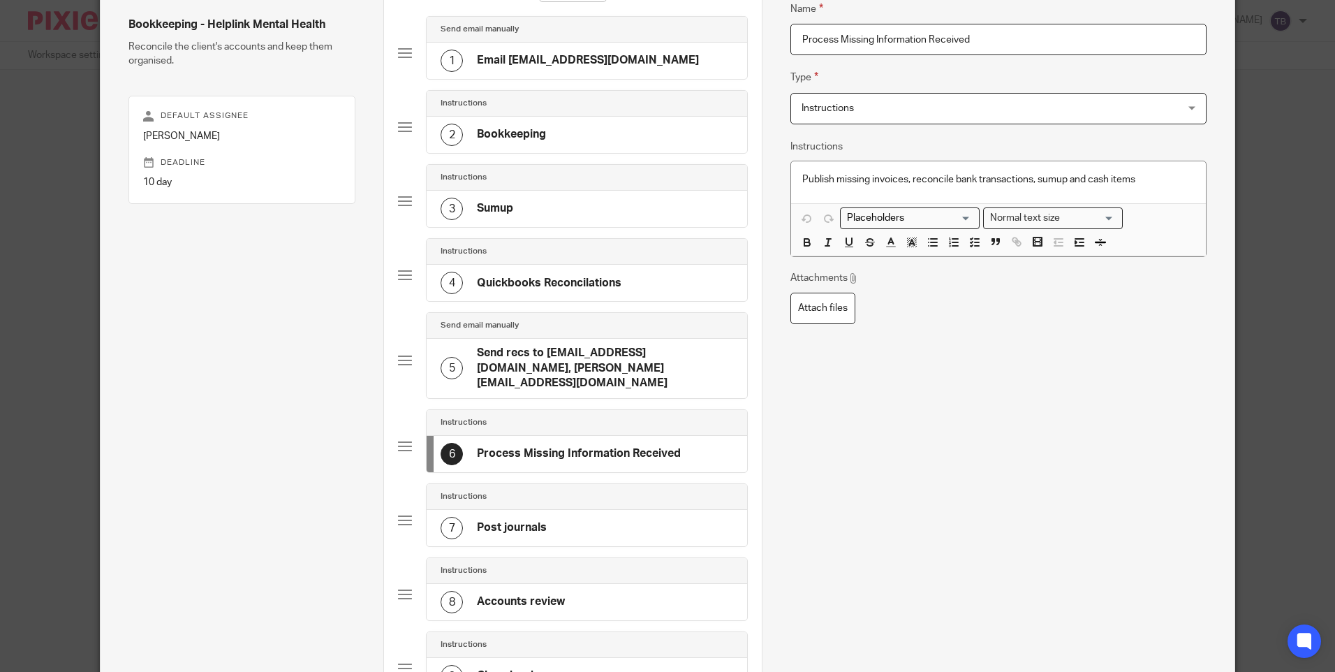
click at [578, 383] on div "Send email manually 5 Send recs to helplinksupport@helplink.ie, jennifer@helpli…" at bounding box center [587, 355] width 322 height 86
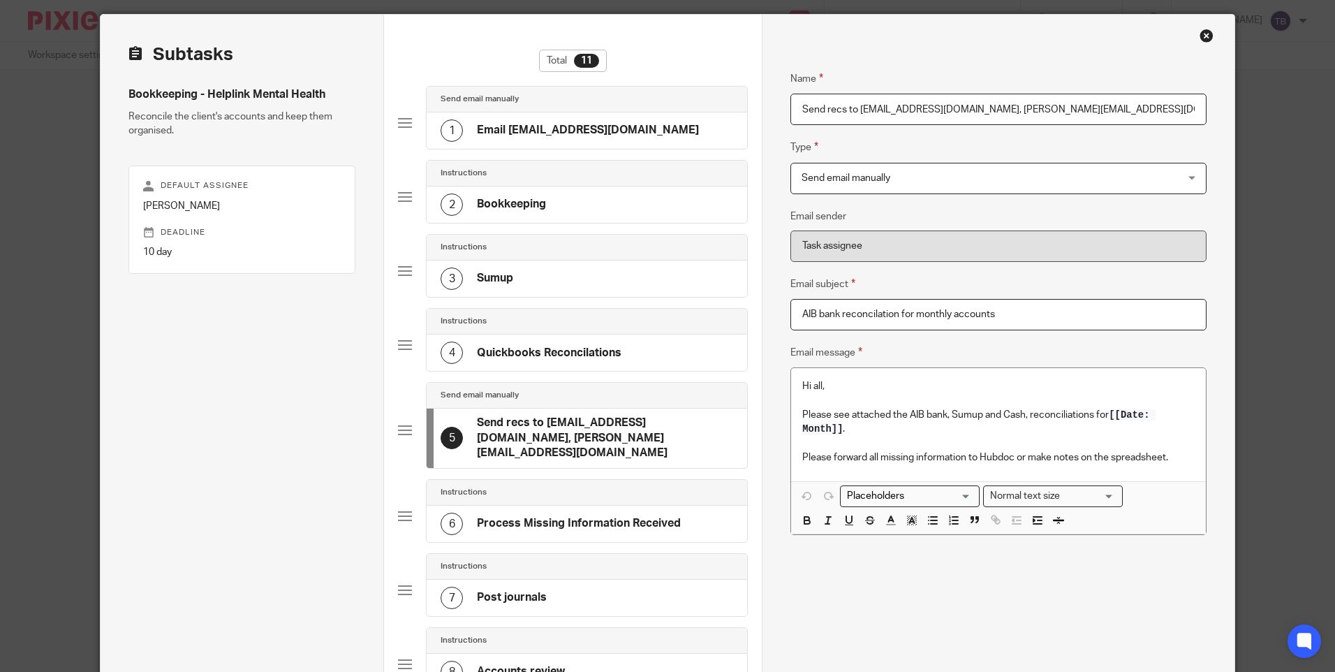
scroll to position [461, 0]
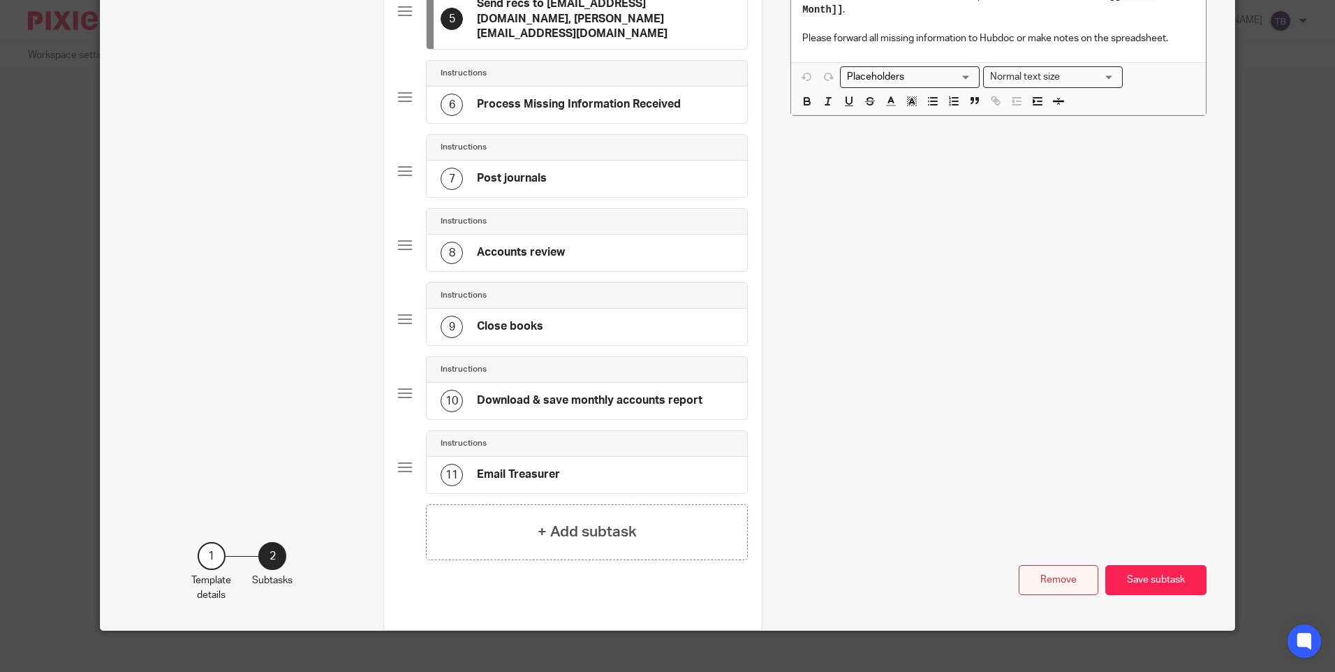
click at [1059, 566] on button "Remove" at bounding box center [1059, 580] width 80 height 30
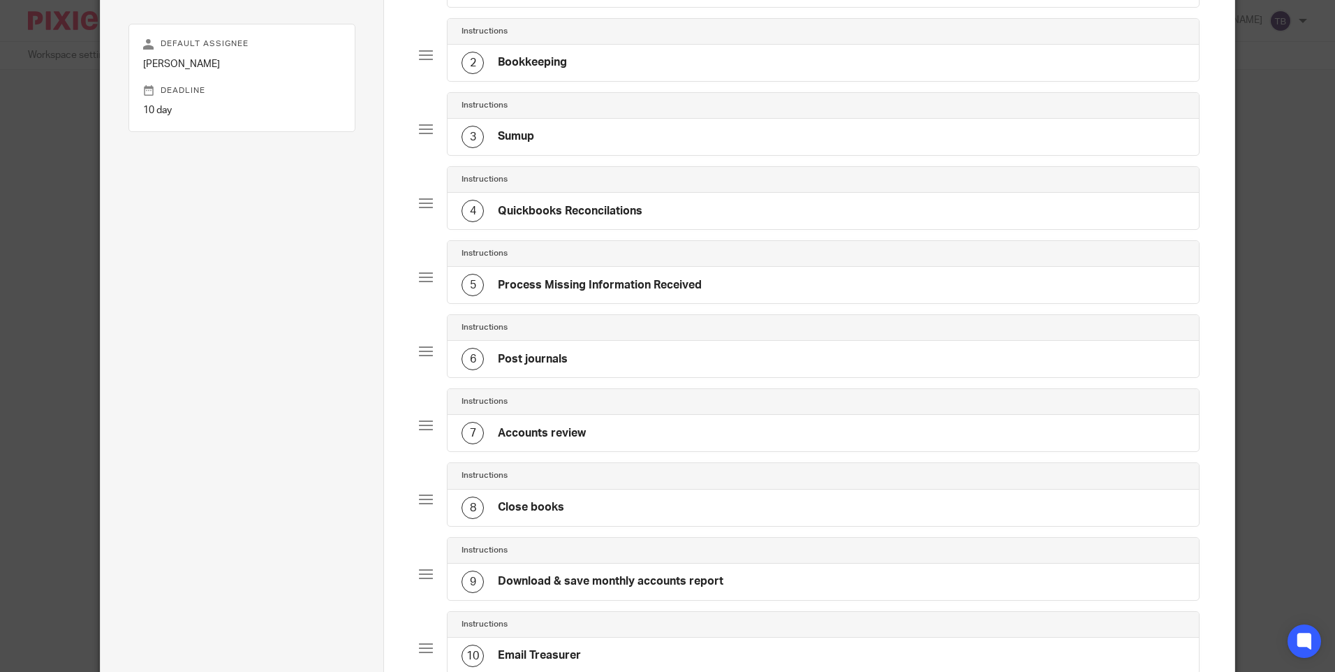
scroll to position [129, 0]
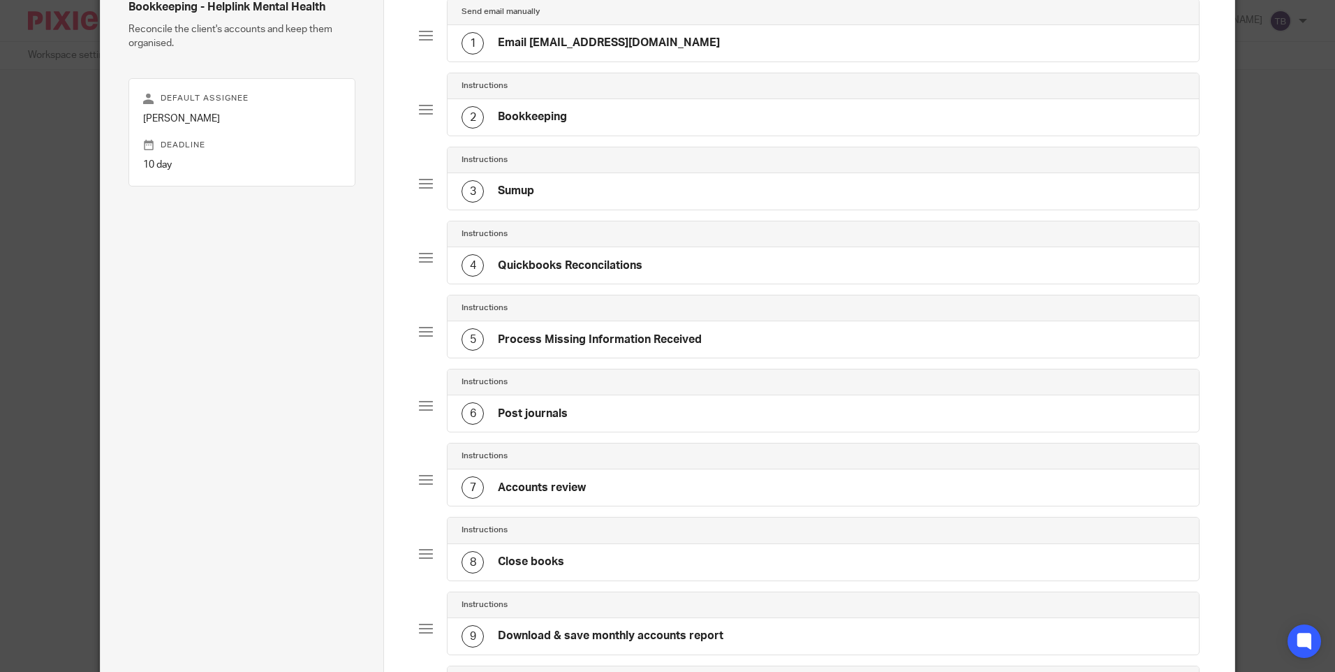
click at [619, 338] on h4 "Process Missing Information Received" at bounding box center [600, 339] width 204 height 15
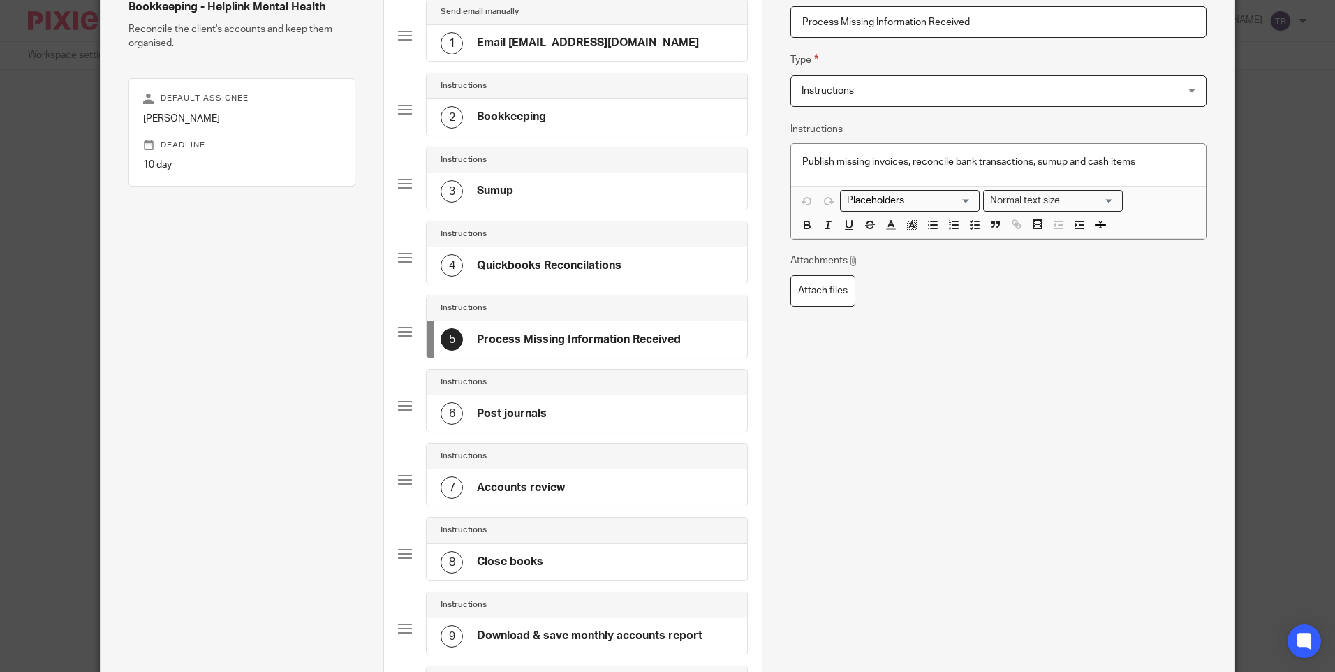
click at [534, 419] on h4 "Post journals" at bounding box center [512, 413] width 70 height 15
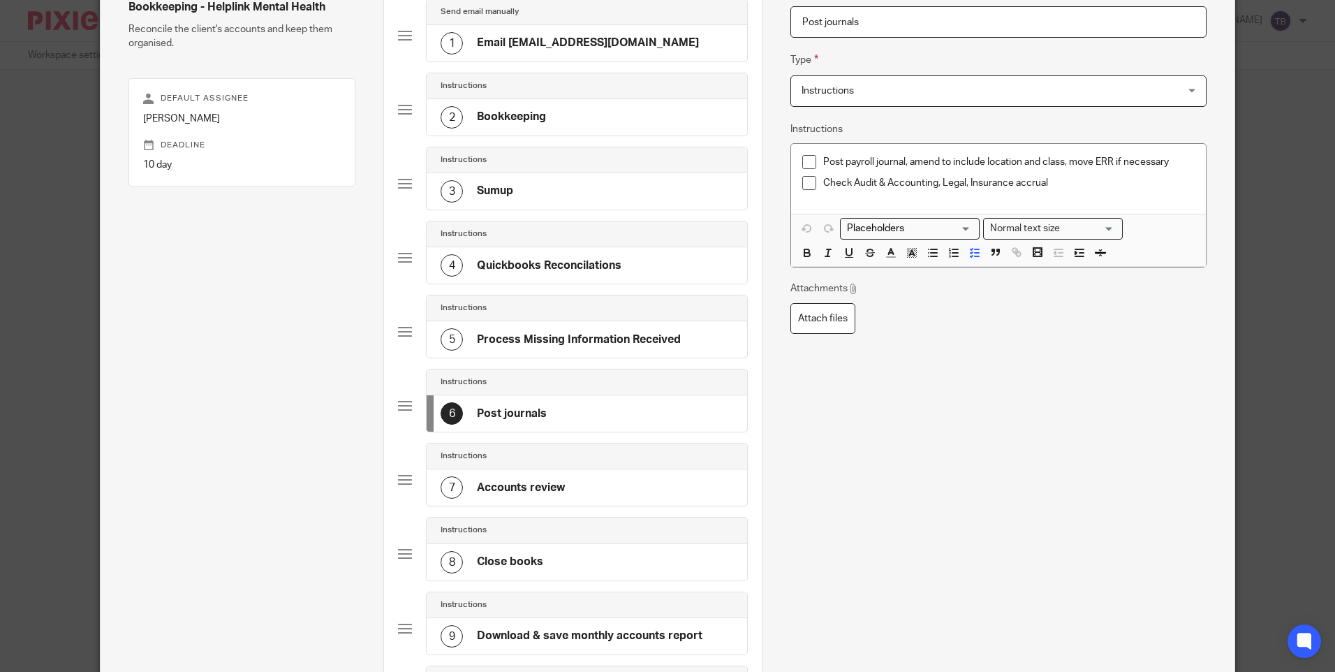
click at [529, 488] on h4 "Accounts review" at bounding box center [521, 487] width 88 height 15
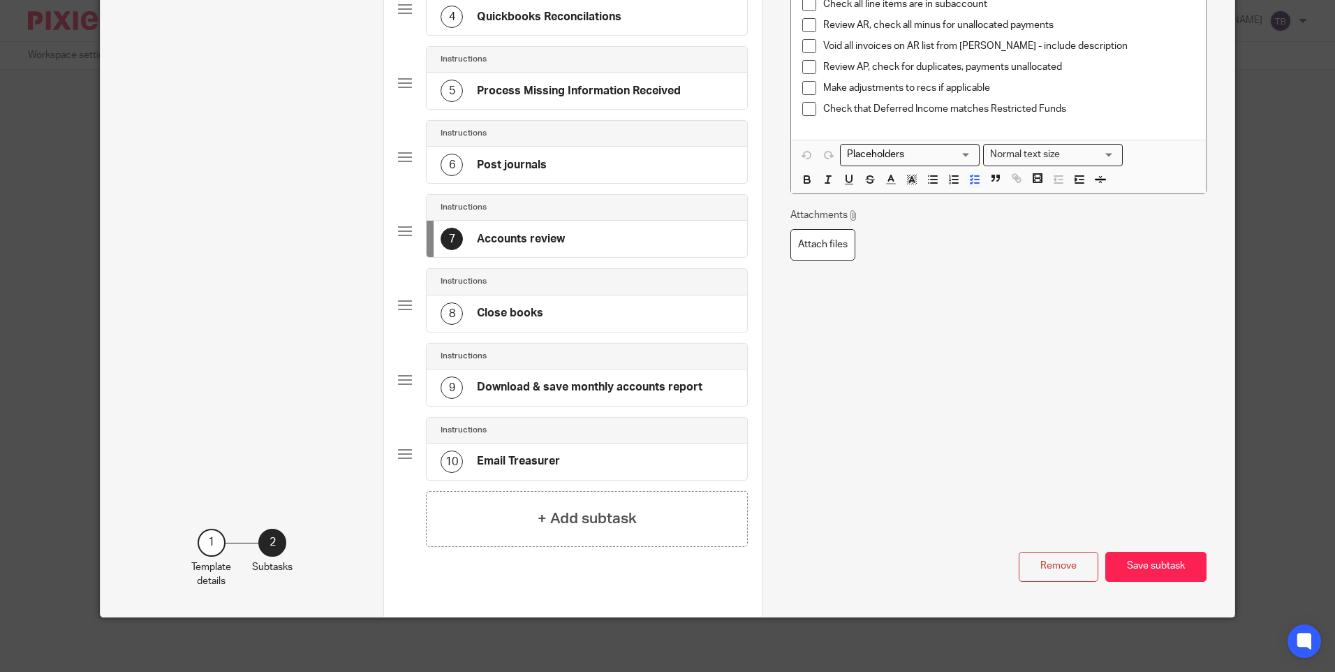
scroll to position [379, 0]
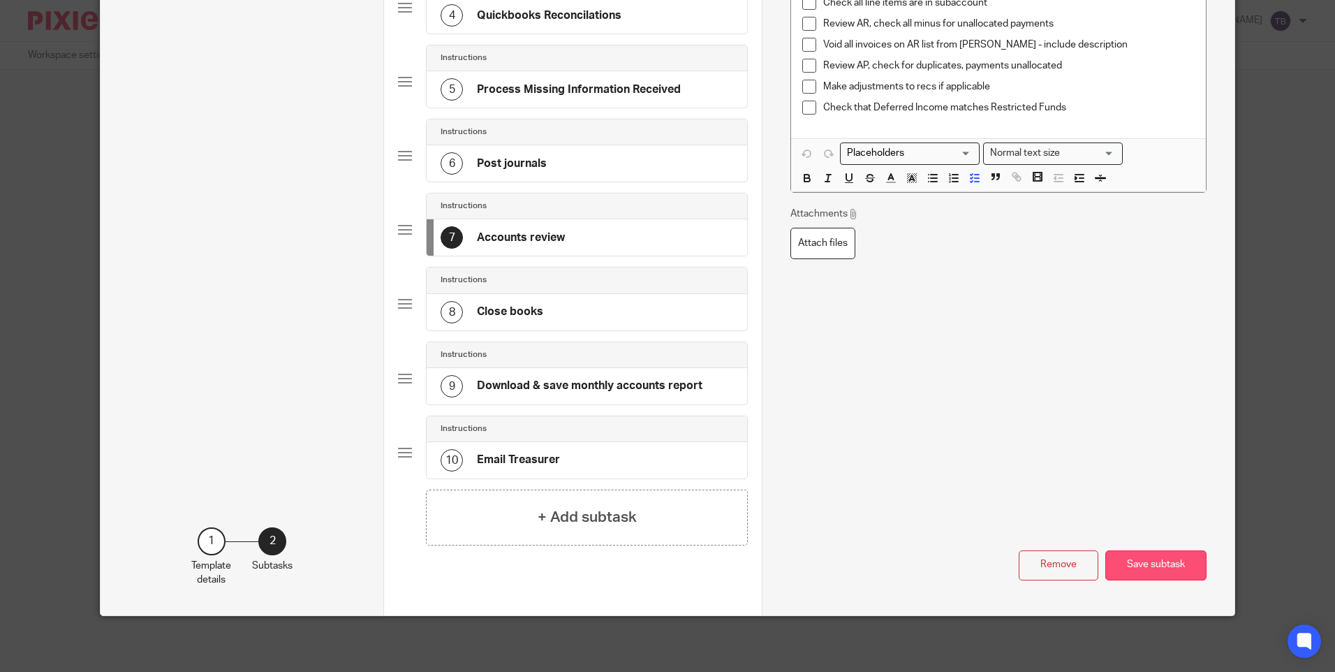
click at [1135, 562] on button "Save subtask" at bounding box center [1155, 565] width 101 height 30
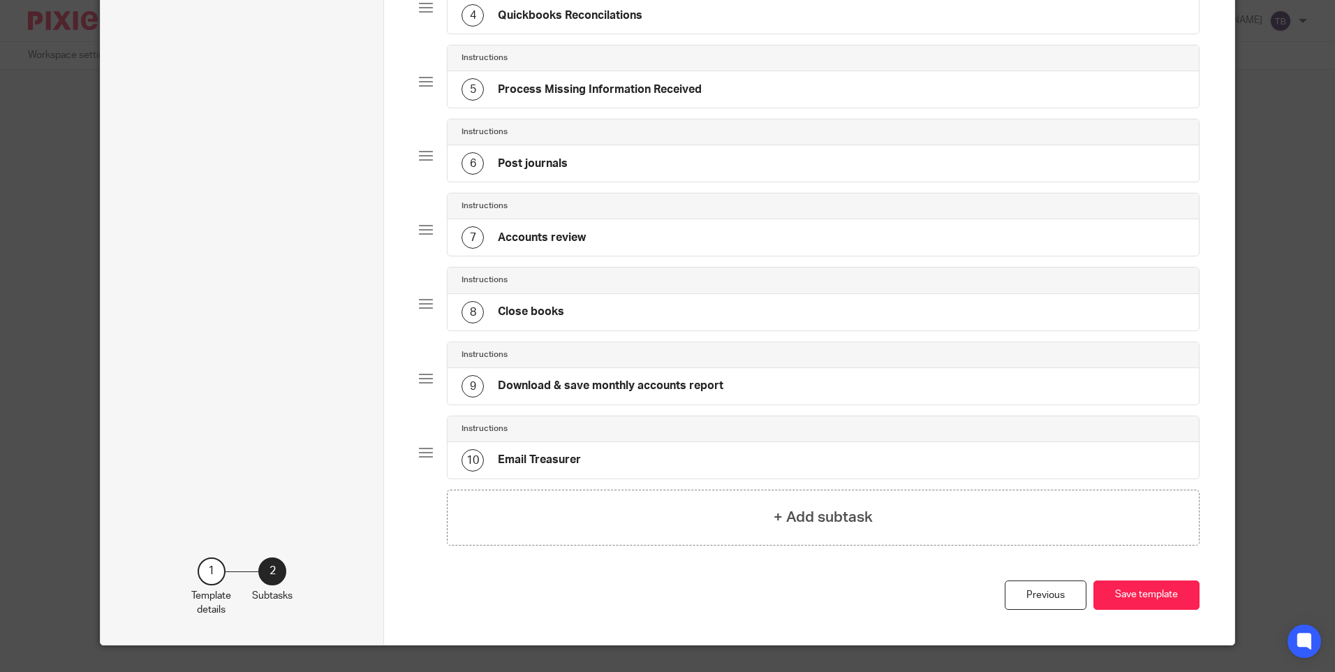
click at [628, 454] on div "10 Email Treasurer" at bounding box center [823, 460] width 750 height 36
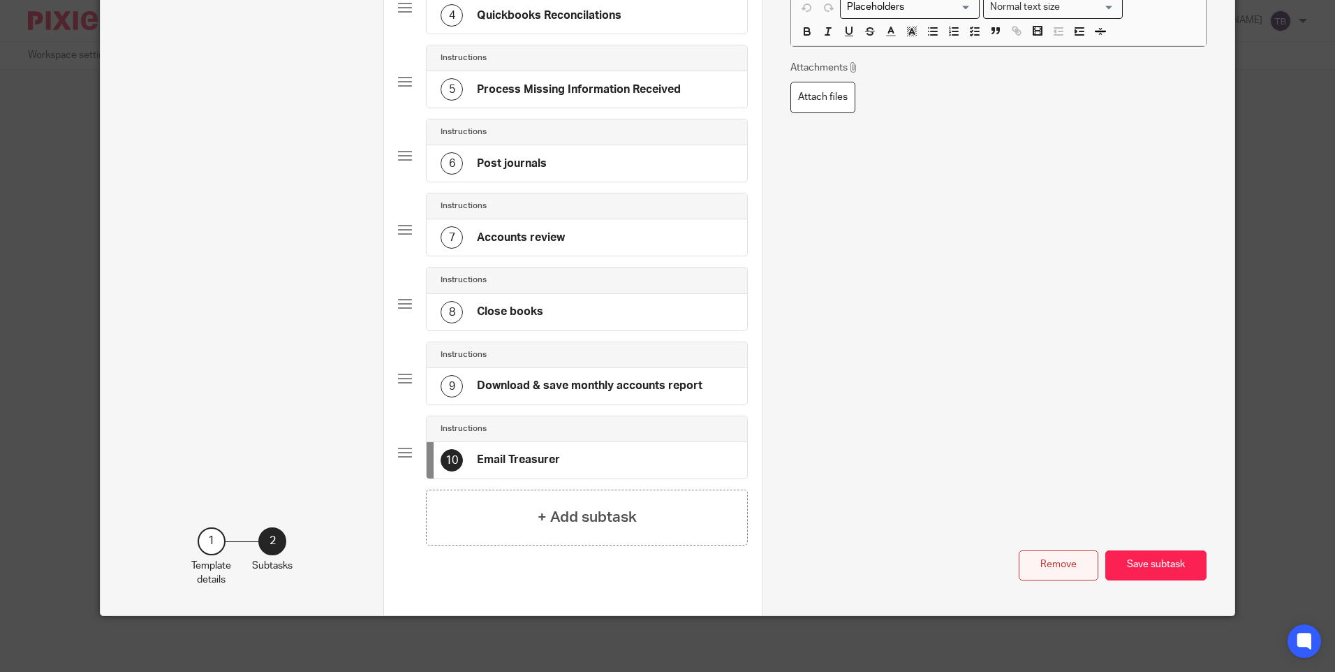
click at [1029, 572] on button "Remove" at bounding box center [1059, 565] width 80 height 30
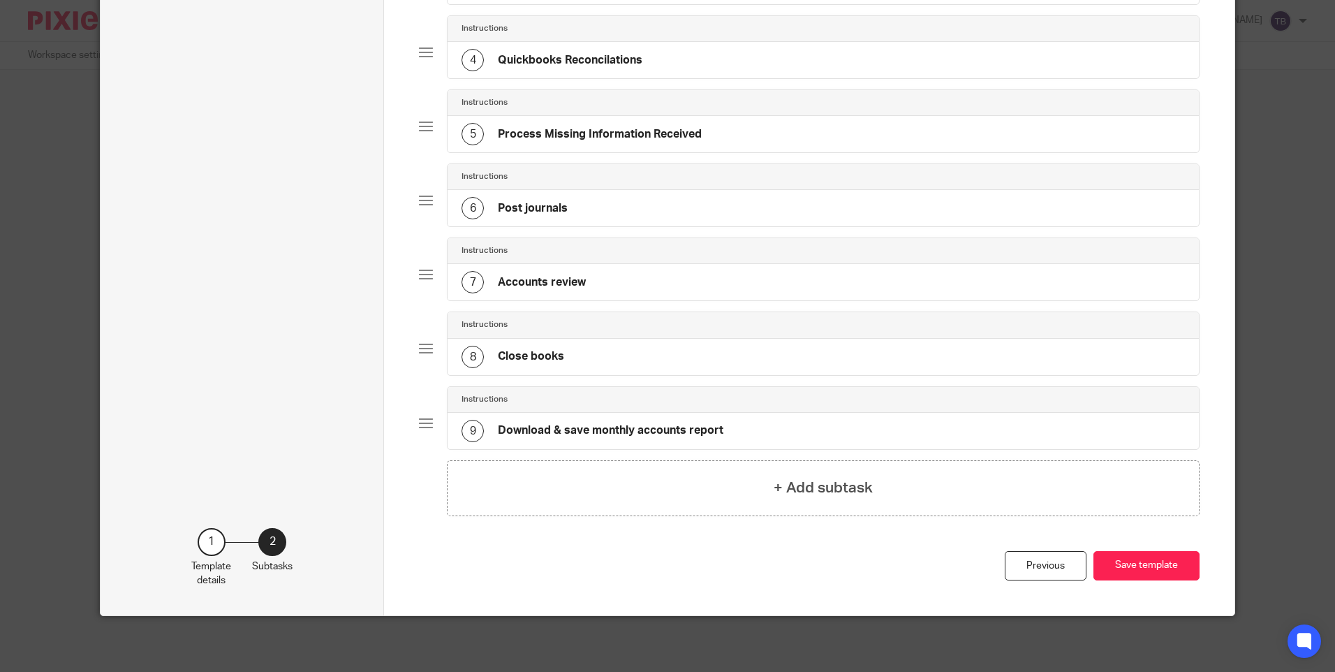
click at [732, 433] on div "9 Download & save monthly accounts report" at bounding box center [823, 431] width 750 height 36
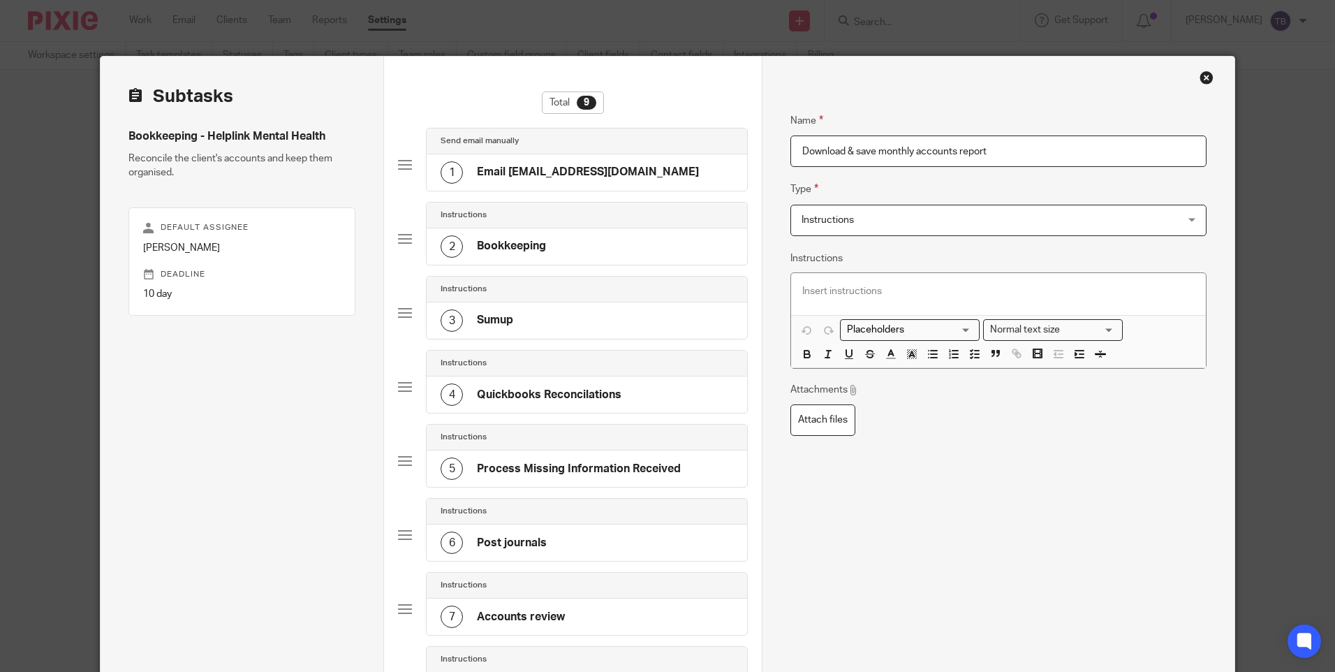
scroll to position [279, 0]
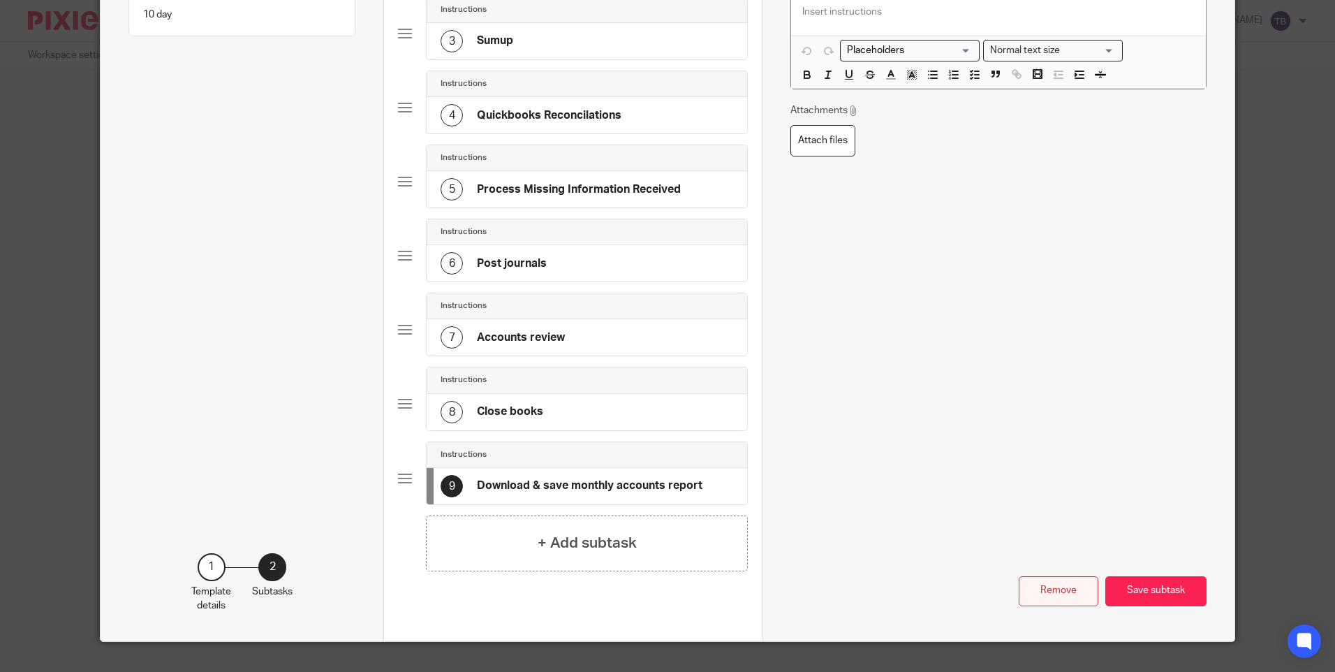
click at [1057, 602] on button "Remove" at bounding box center [1059, 591] width 80 height 30
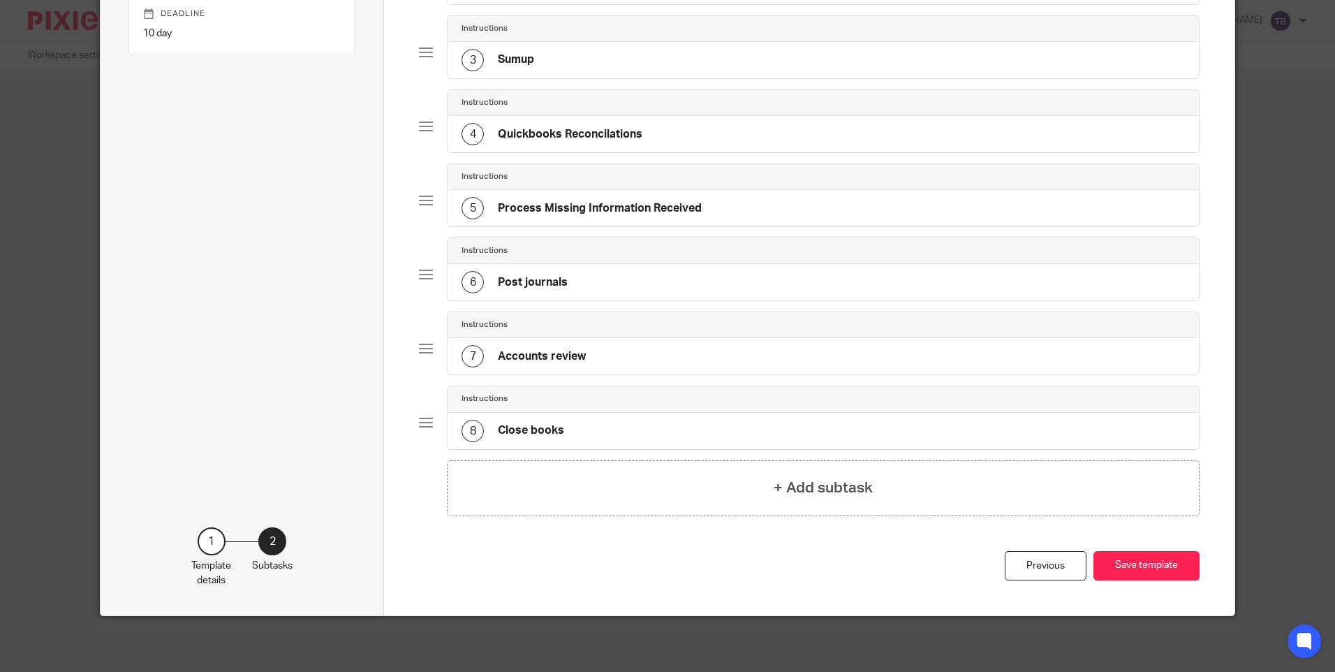
scroll to position [260, 0]
click at [1148, 576] on button "Save template" at bounding box center [1146, 566] width 106 height 30
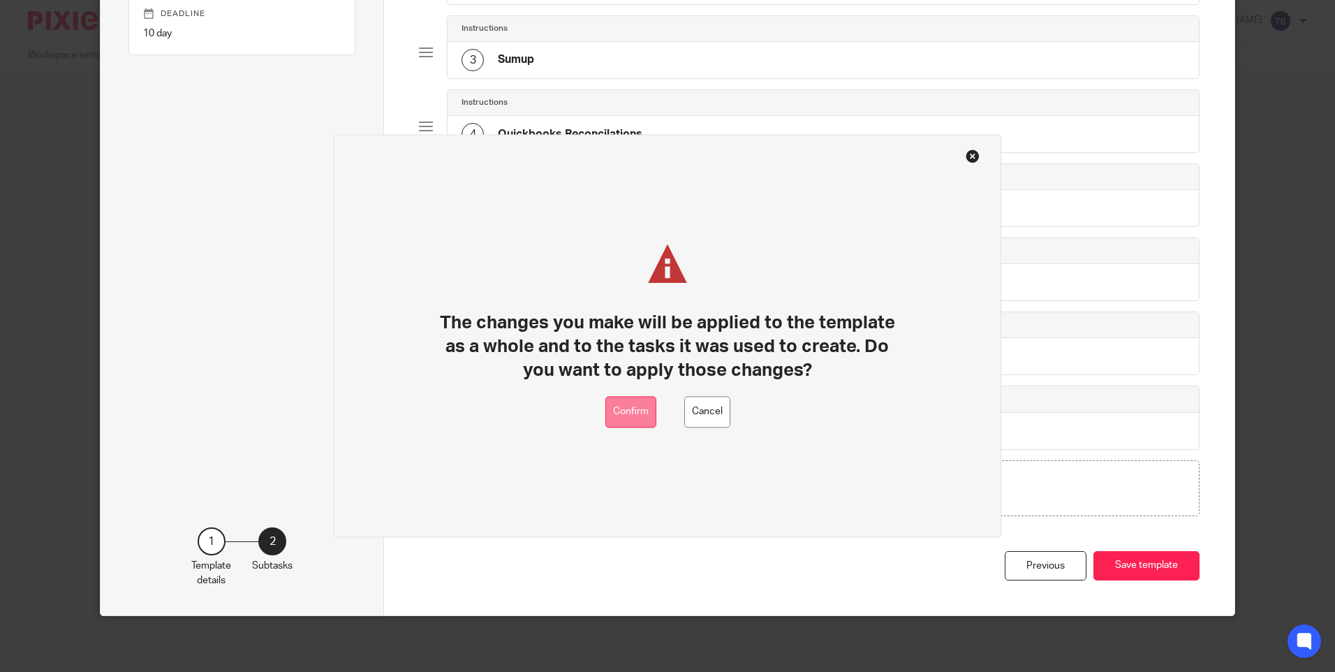
click at [630, 402] on button "Confirm" at bounding box center [630, 412] width 51 height 31
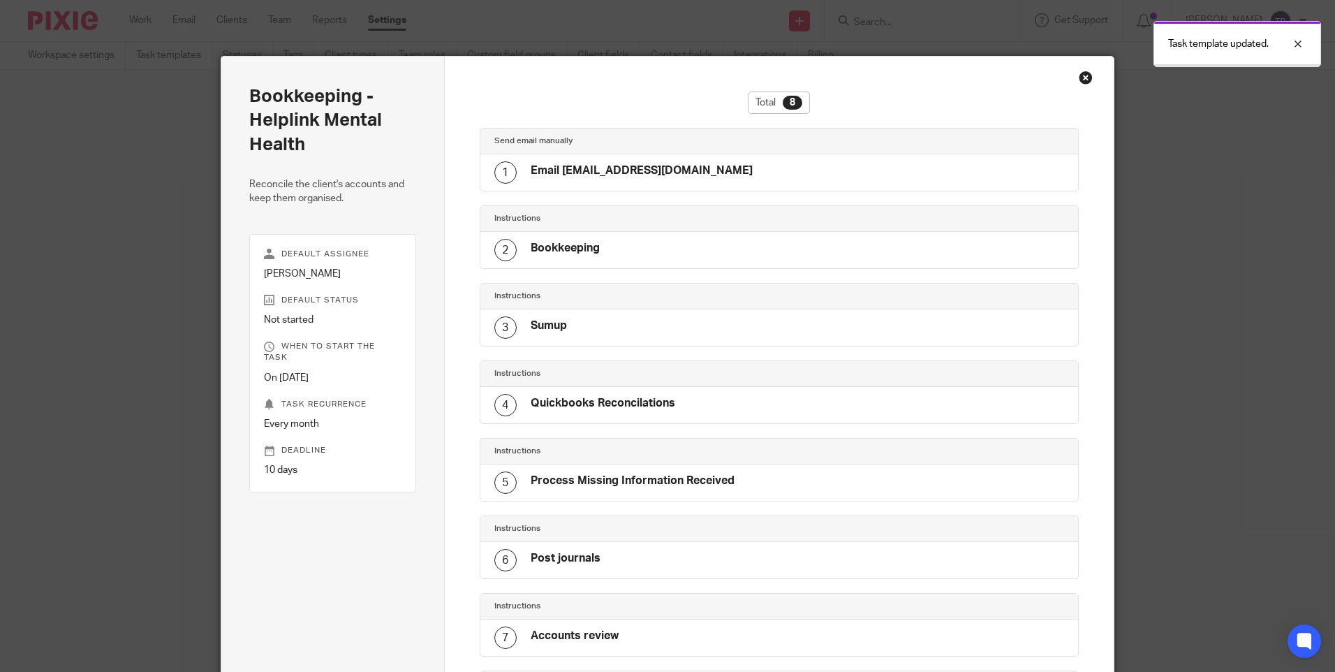
scroll to position [203, 0]
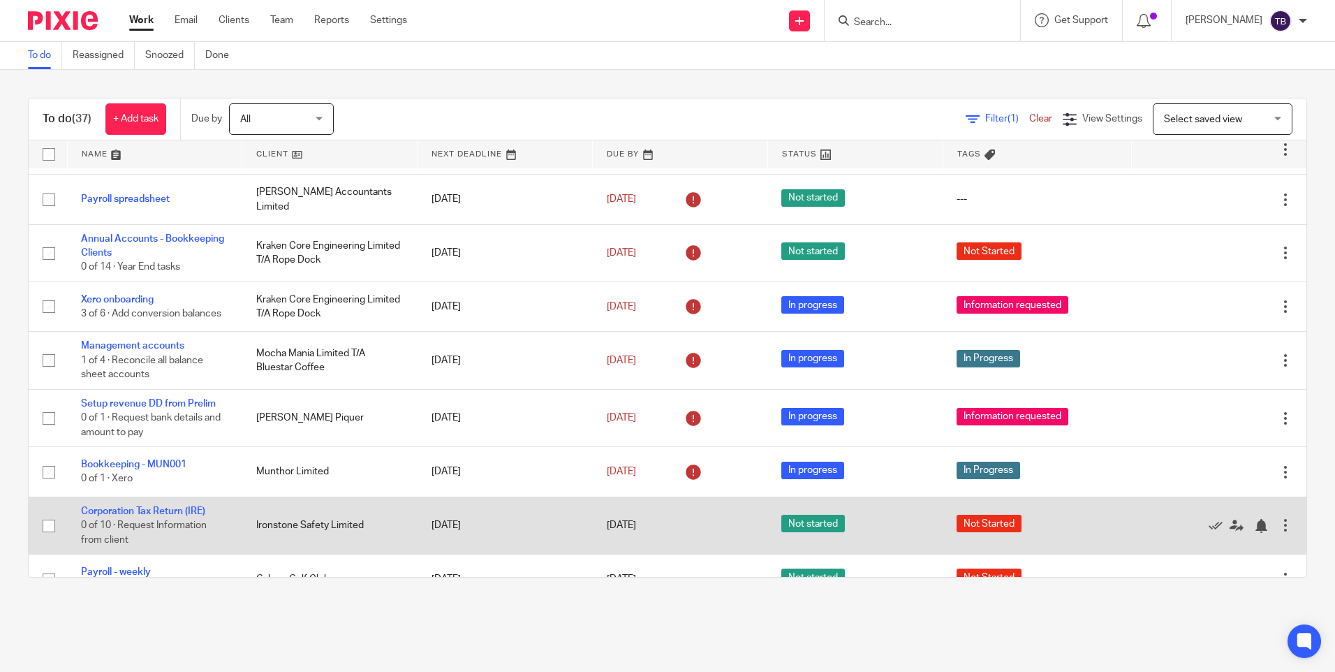
scroll to position [140, 0]
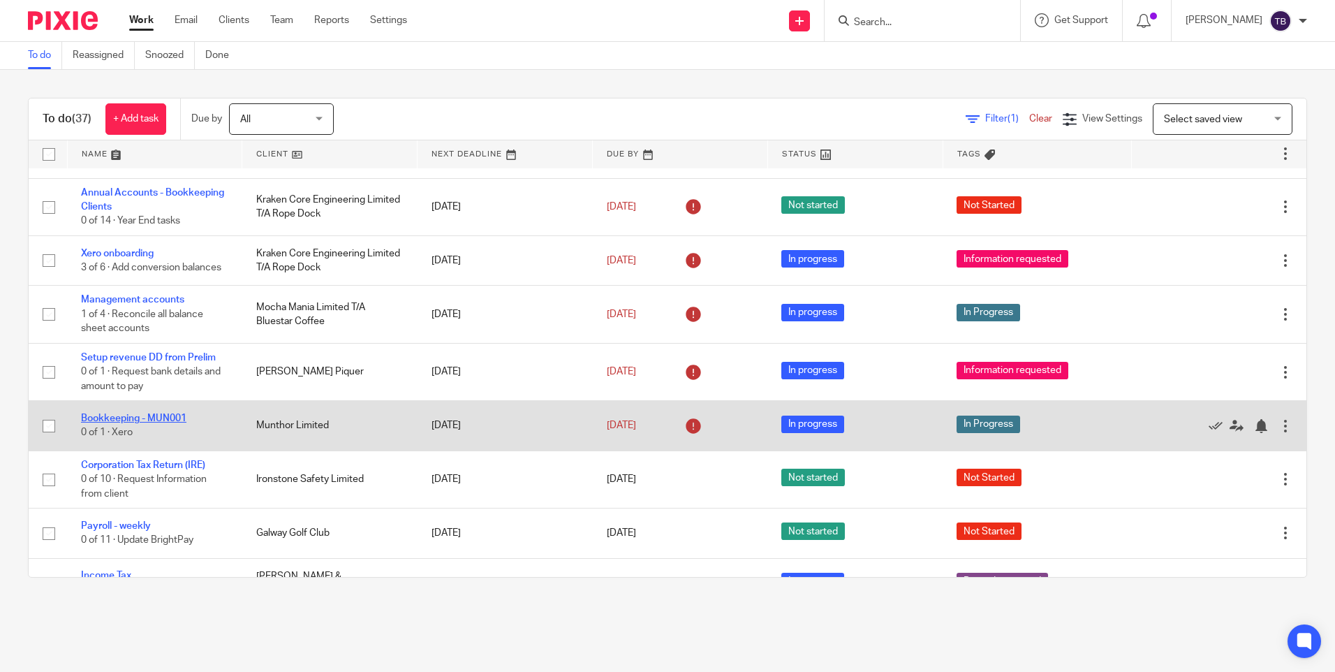
click at [138, 415] on link "Bookkeeping - MUN001" at bounding box center [133, 418] width 105 height 10
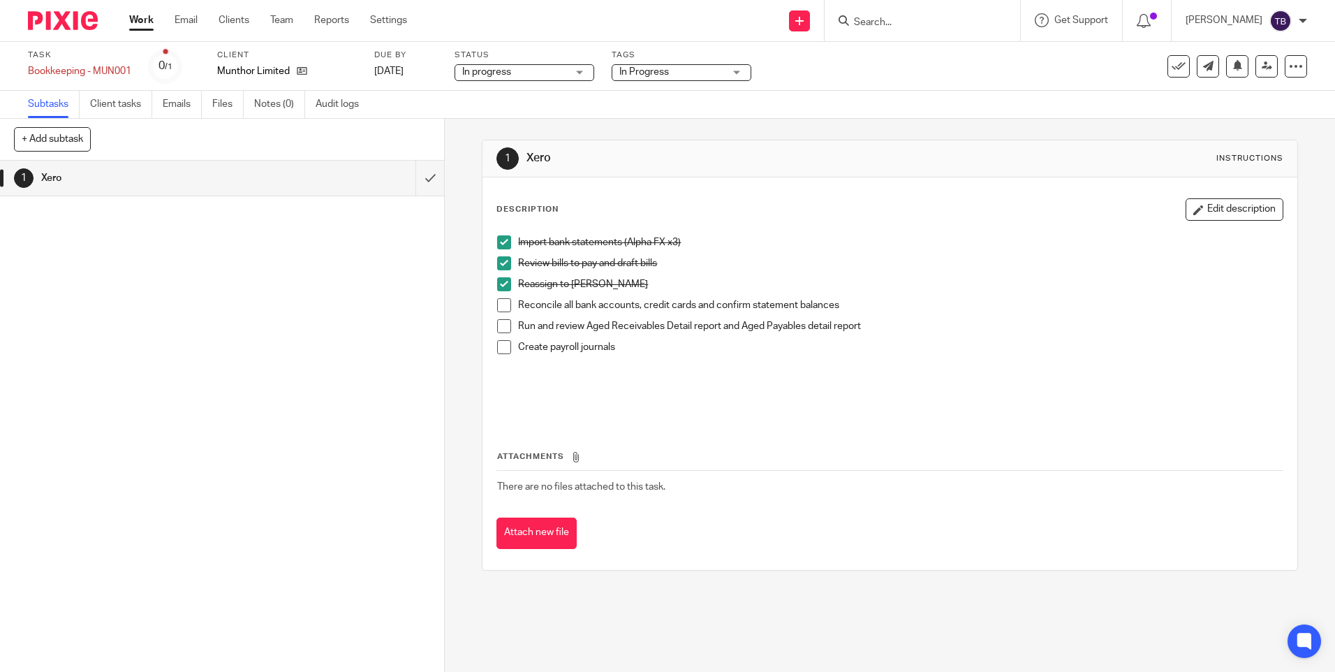
click at [501, 306] on span at bounding box center [504, 305] width 14 height 14
click at [500, 305] on span at bounding box center [504, 305] width 14 height 14
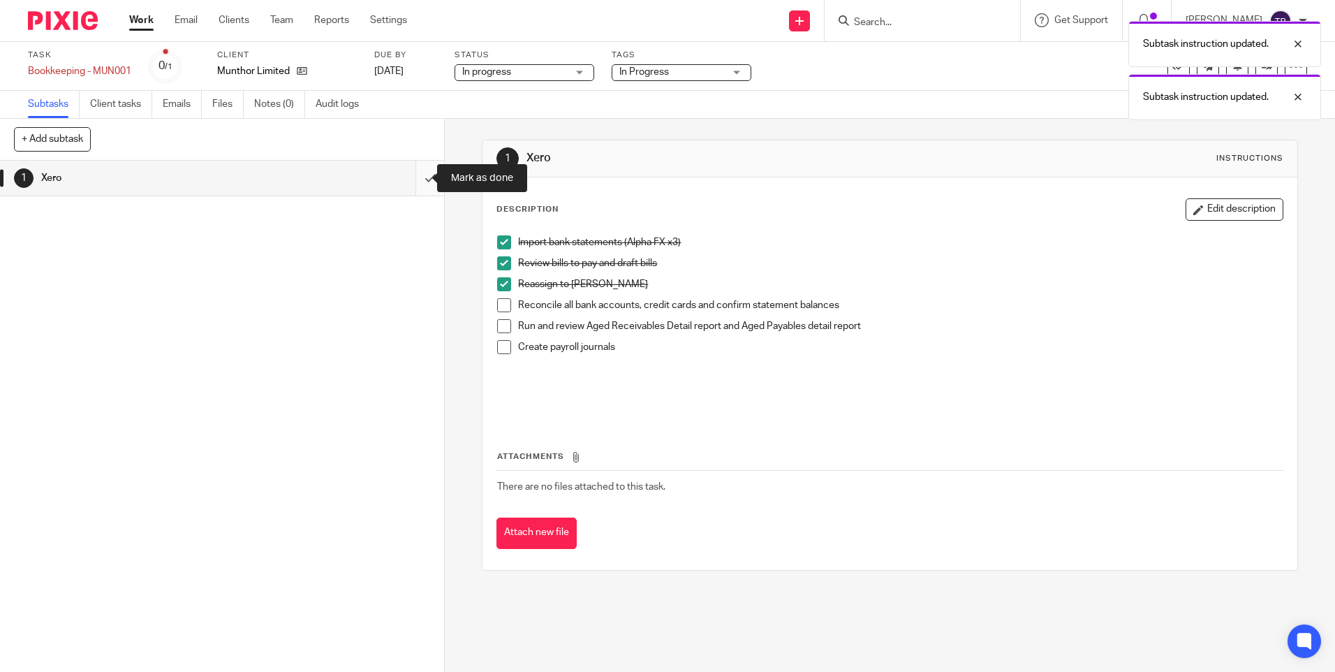
click at [409, 177] on input "submit" at bounding box center [222, 178] width 444 height 35
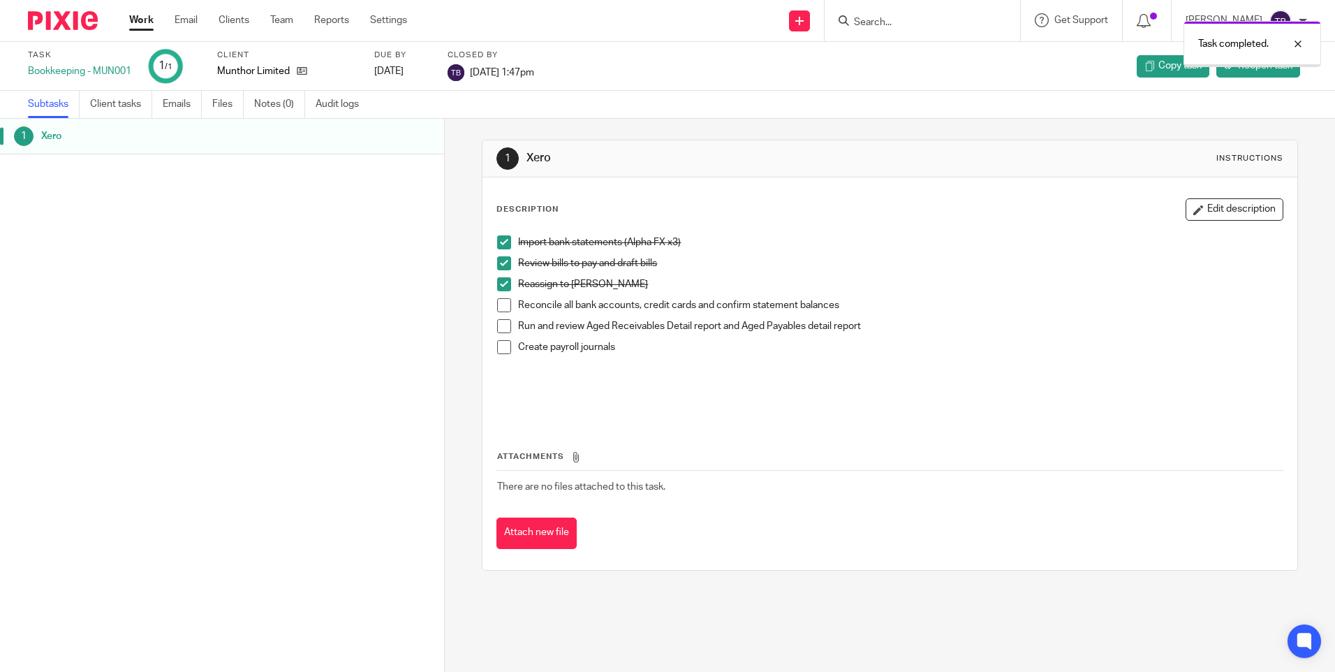
drag, startPoint x: 0, startPoint y: 0, endPoint x: 138, endPoint y: 20, distance: 139.0
click at [138, 20] on link "Work" at bounding box center [141, 20] width 24 height 14
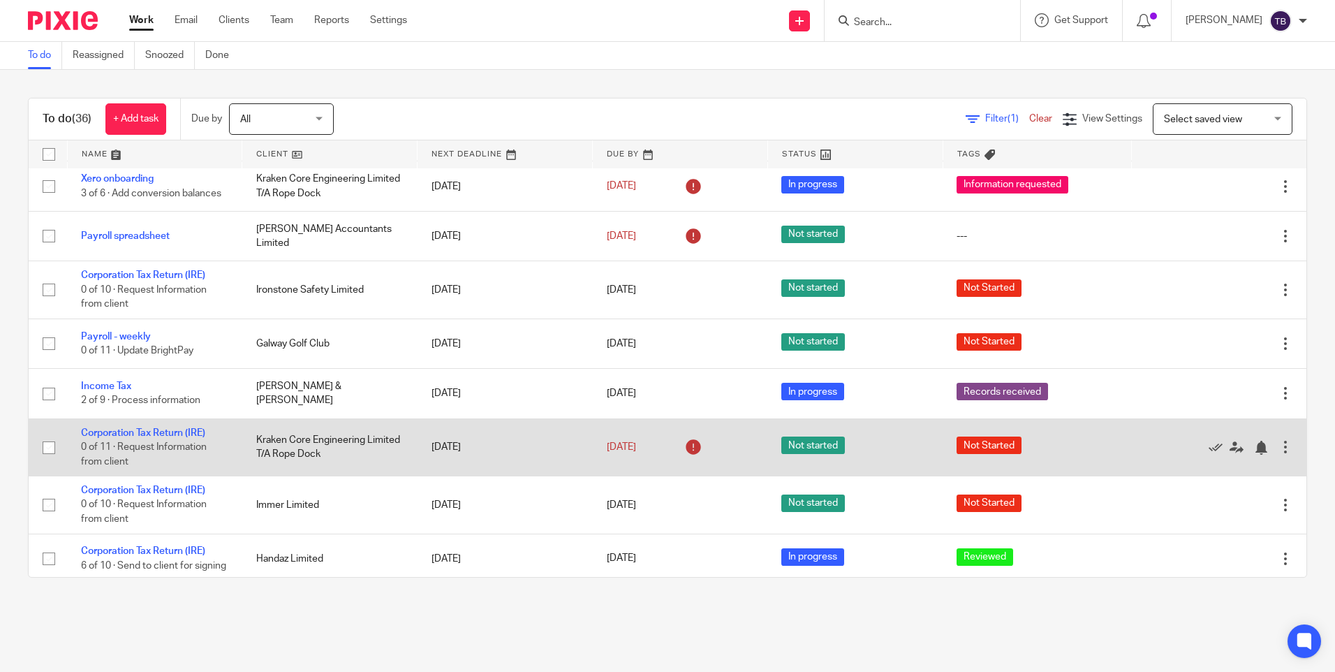
scroll to position [559, 0]
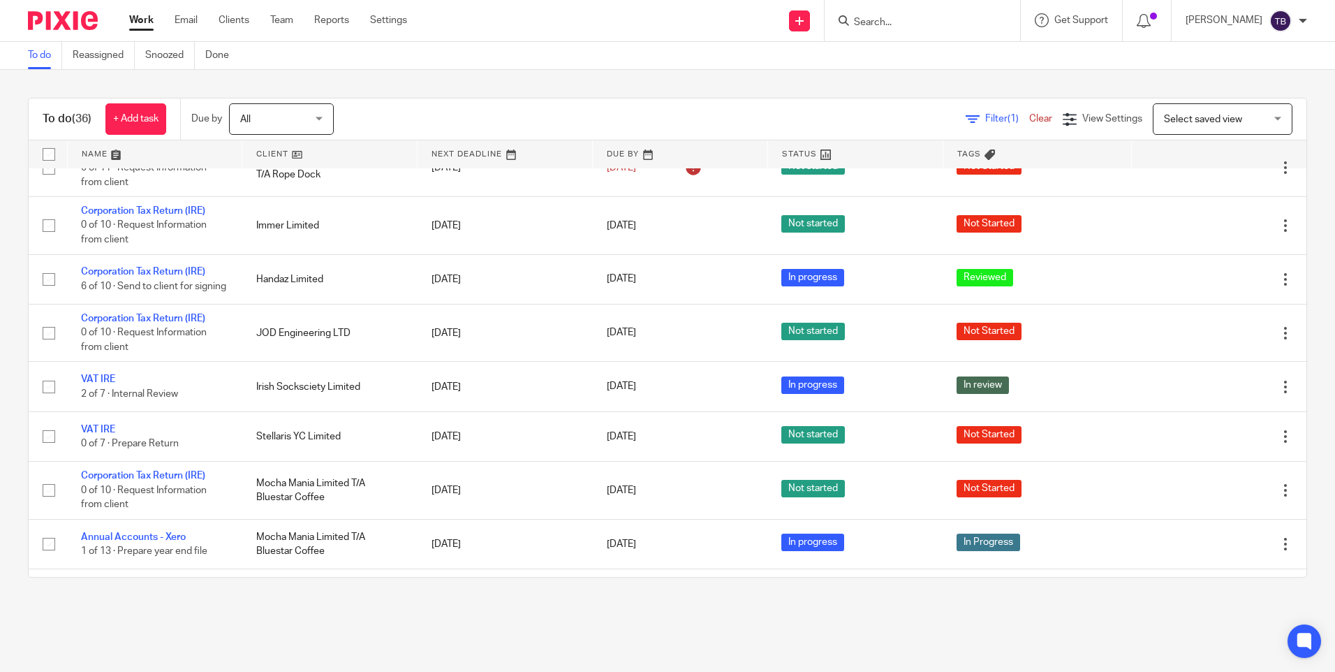
drag, startPoint x: 161, startPoint y: 267, endPoint x: 367, endPoint y: 61, distance: 291.8
click at [161, 267] on link "Corporation Tax Return (IRE)" at bounding box center [143, 272] width 124 height 10
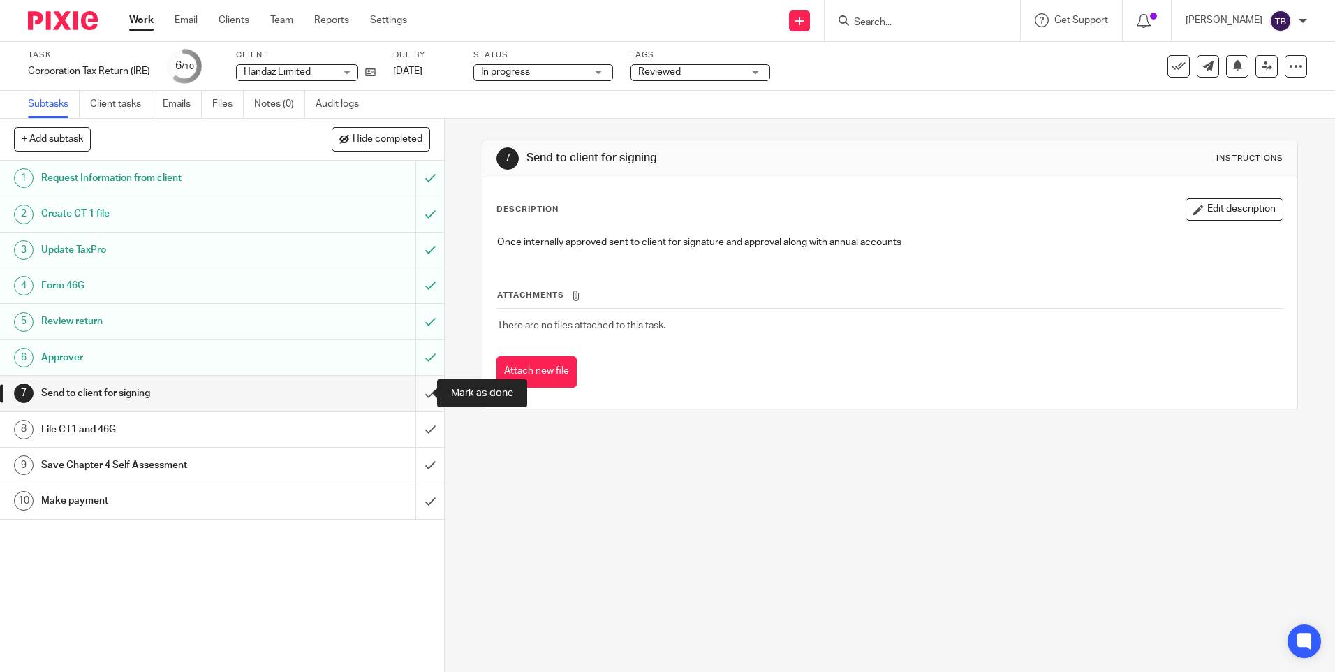
click at [413, 394] on input "submit" at bounding box center [222, 393] width 444 height 35
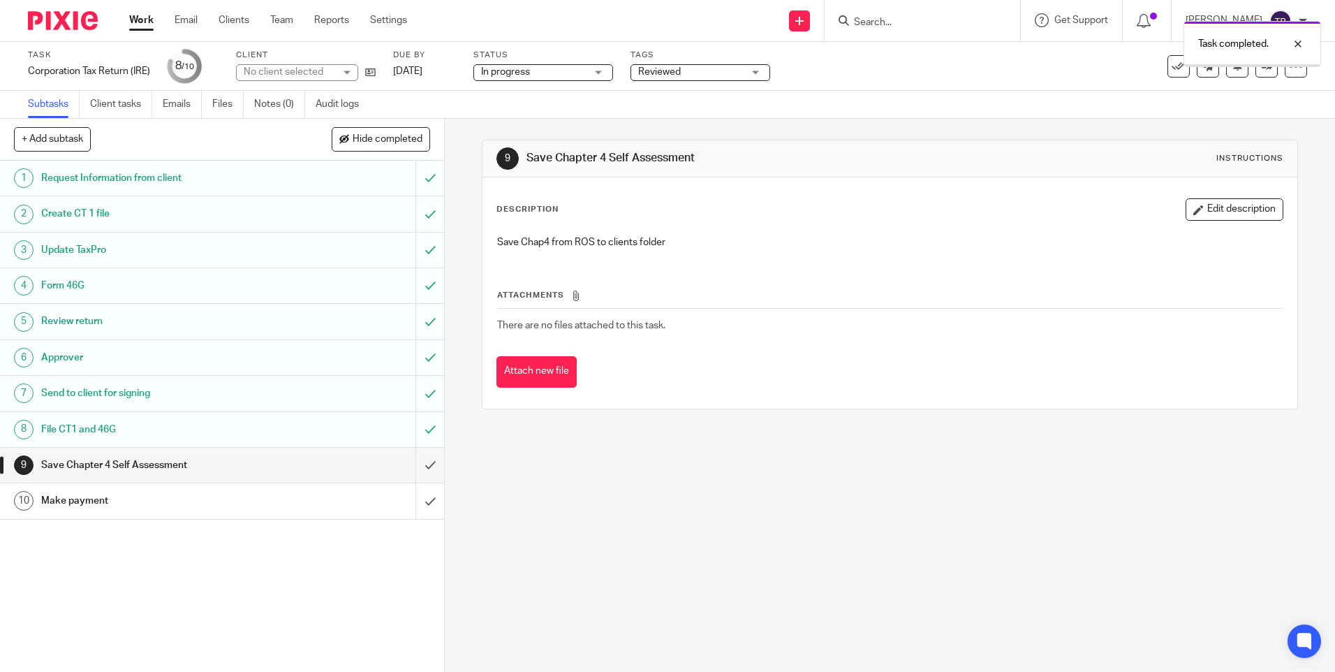
click at [414, 459] on input "submit" at bounding box center [222, 465] width 444 height 35
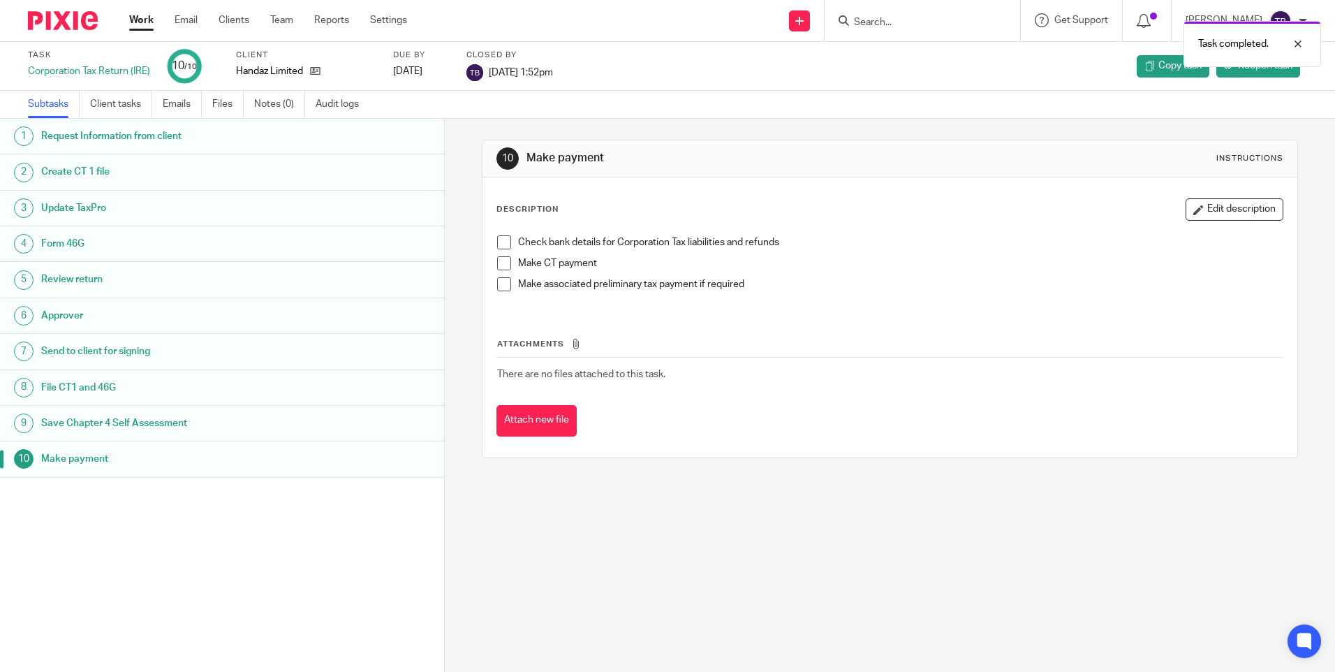
click at [133, 19] on link "Work" at bounding box center [141, 20] width 24 height 14
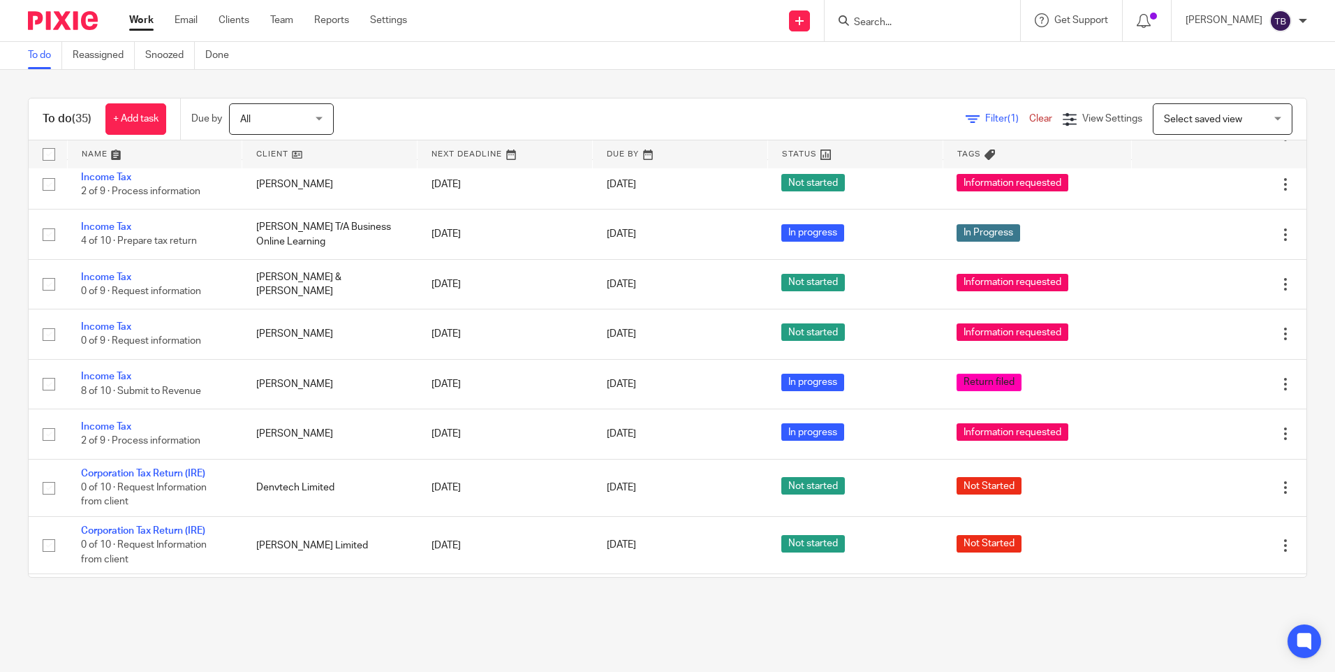
scroll to position [1117, 0]
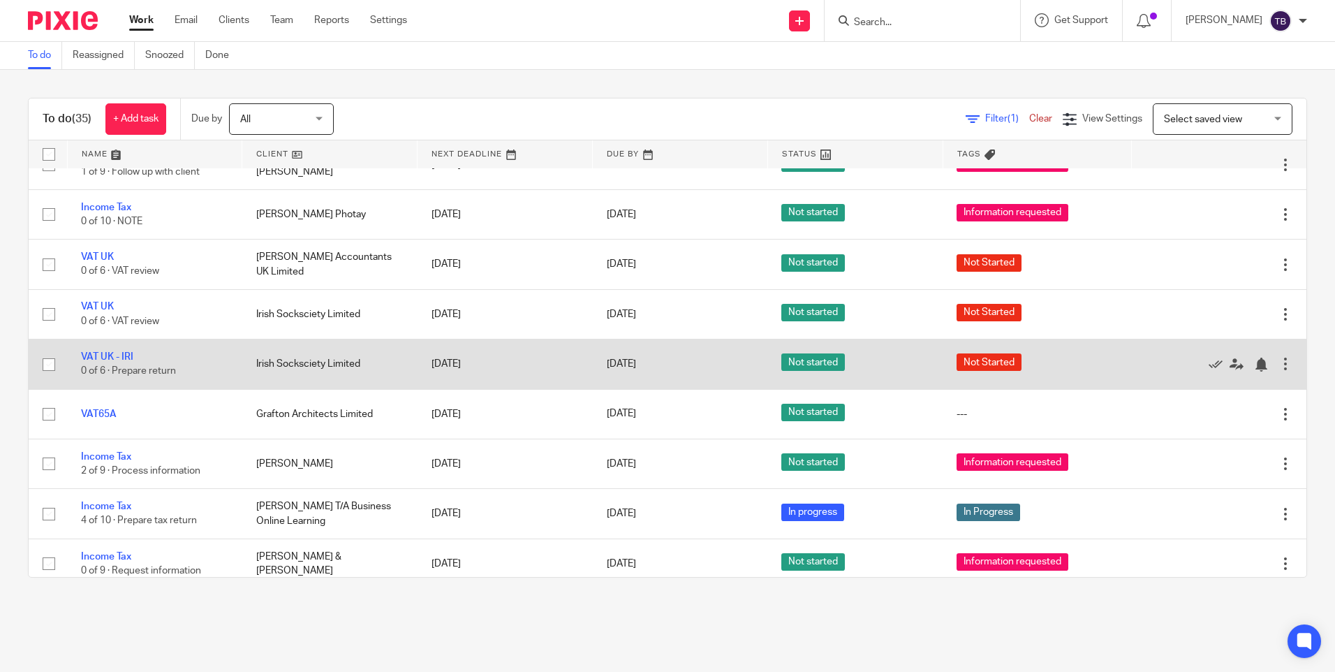
click at [52, 351] on input "checkbox" at bounding box center [49, 364] width 27 height 27
checkbox input "true"
click at [1261, 355] on td "Edit task Delete" at bounding box center [1218, 364] width 175 height 50
click at [1278, 357] on div at bounding box center [1285, 364] width 14 height 14
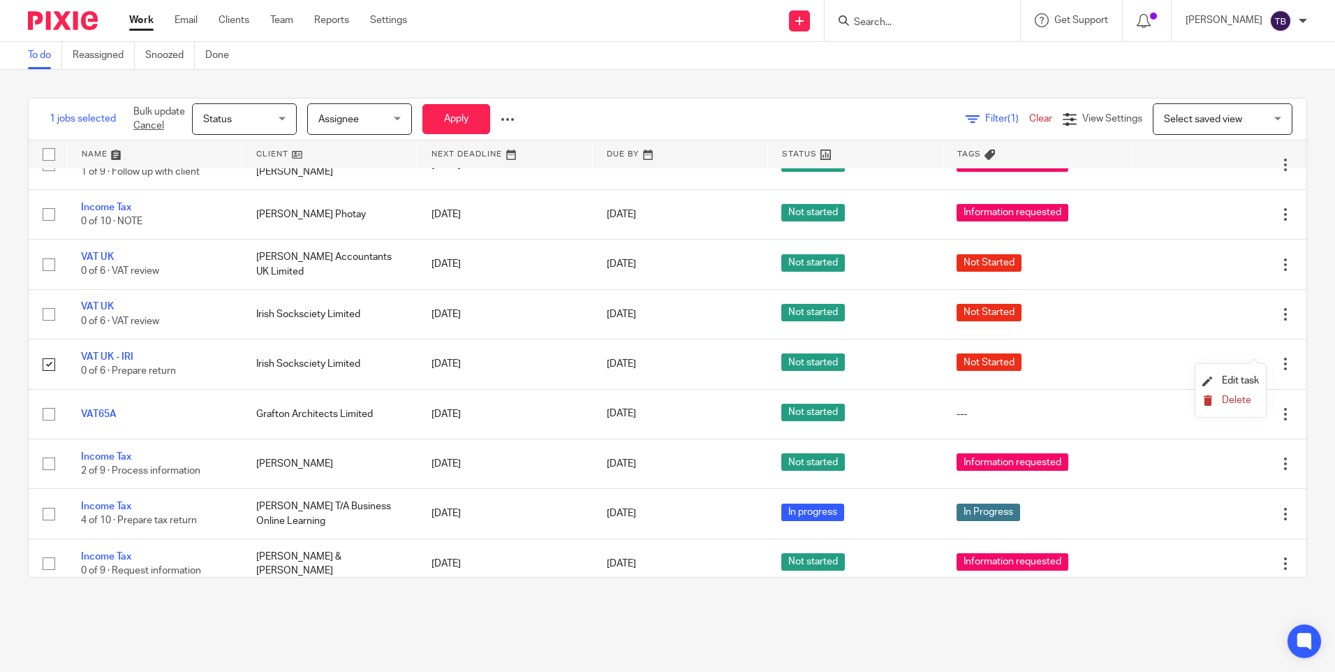
click at [1237, 395] on span "Delete" at bounding box center [1236, 400] width 29 height 10
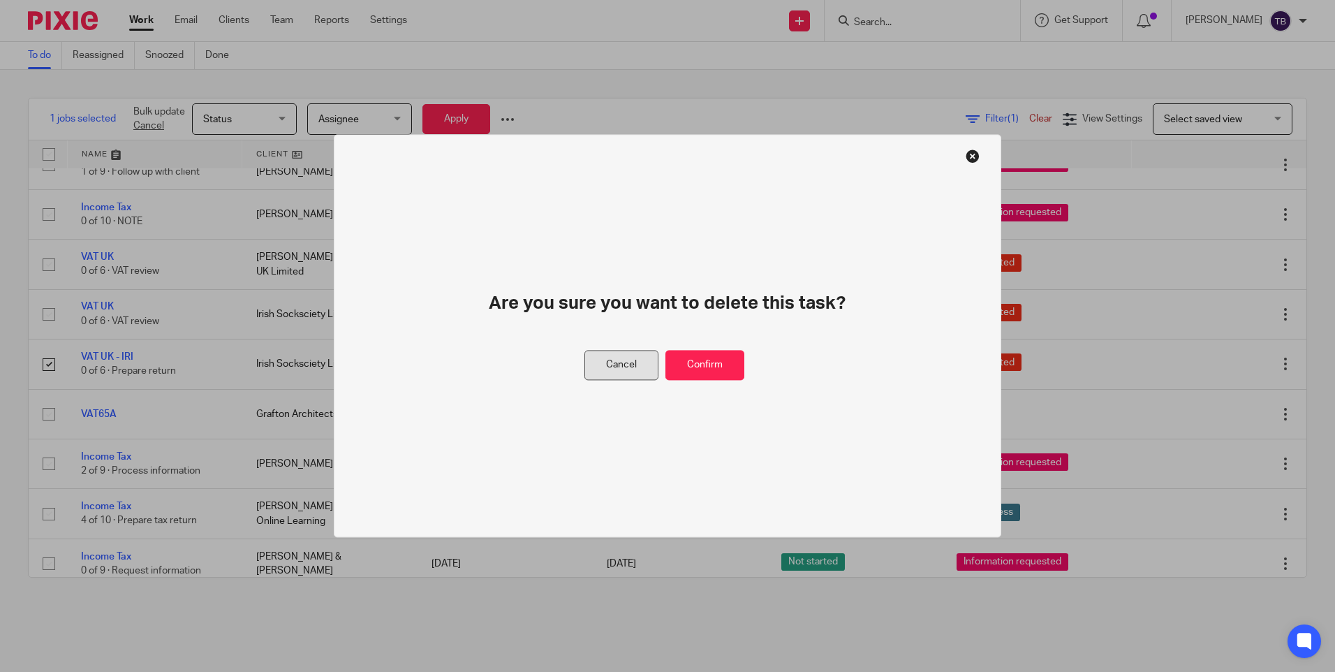
click at [634, 367] on button "Cancel" at bounding box center [621, 365] width 74 height 30
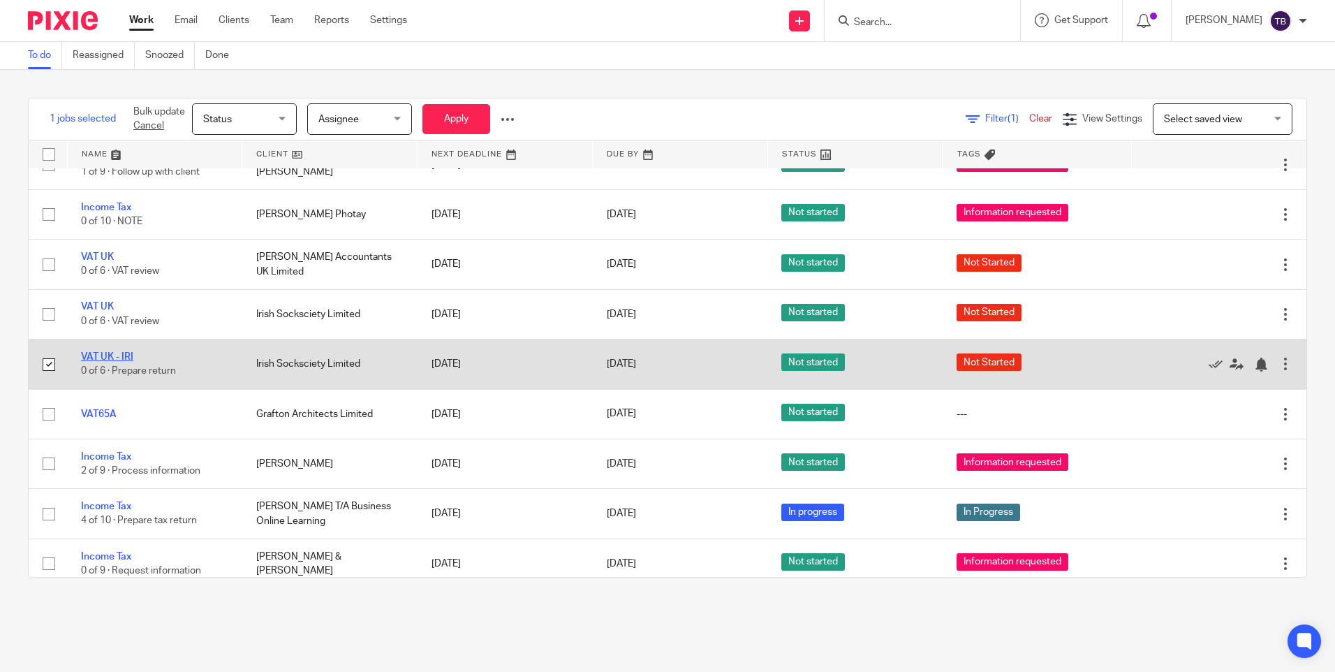
click at [112, 352] on link "VAT UK - IRI" at bounding box center [107, 357] width 52 height 10
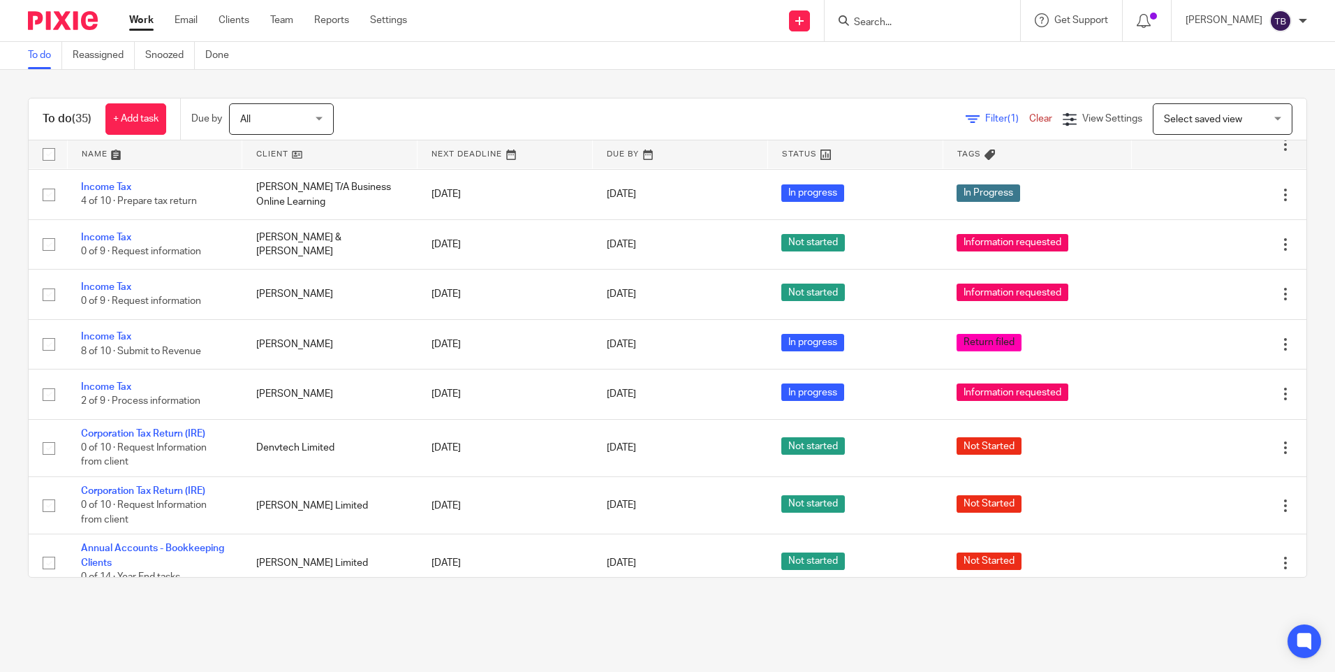
scroll to position [1017, 0]
